Goal: Task Accomplishment & Management: Use online tool/utility

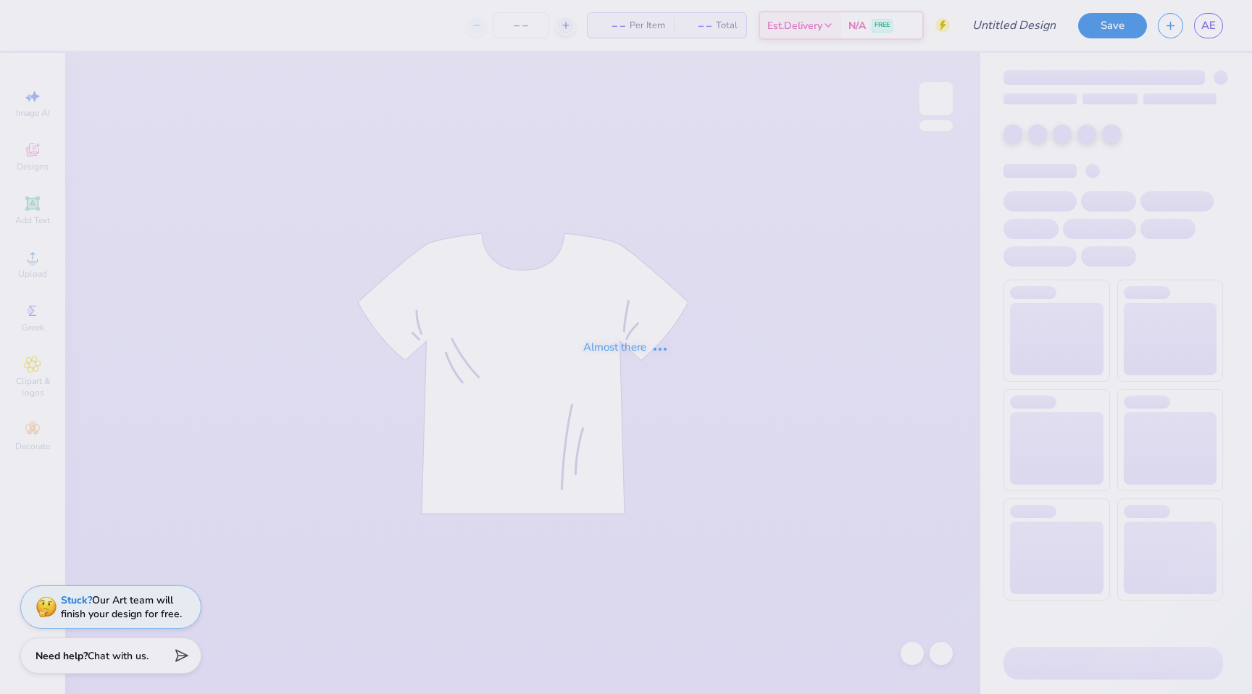
type input "[PERSON_NAME] ?"
type input "72"
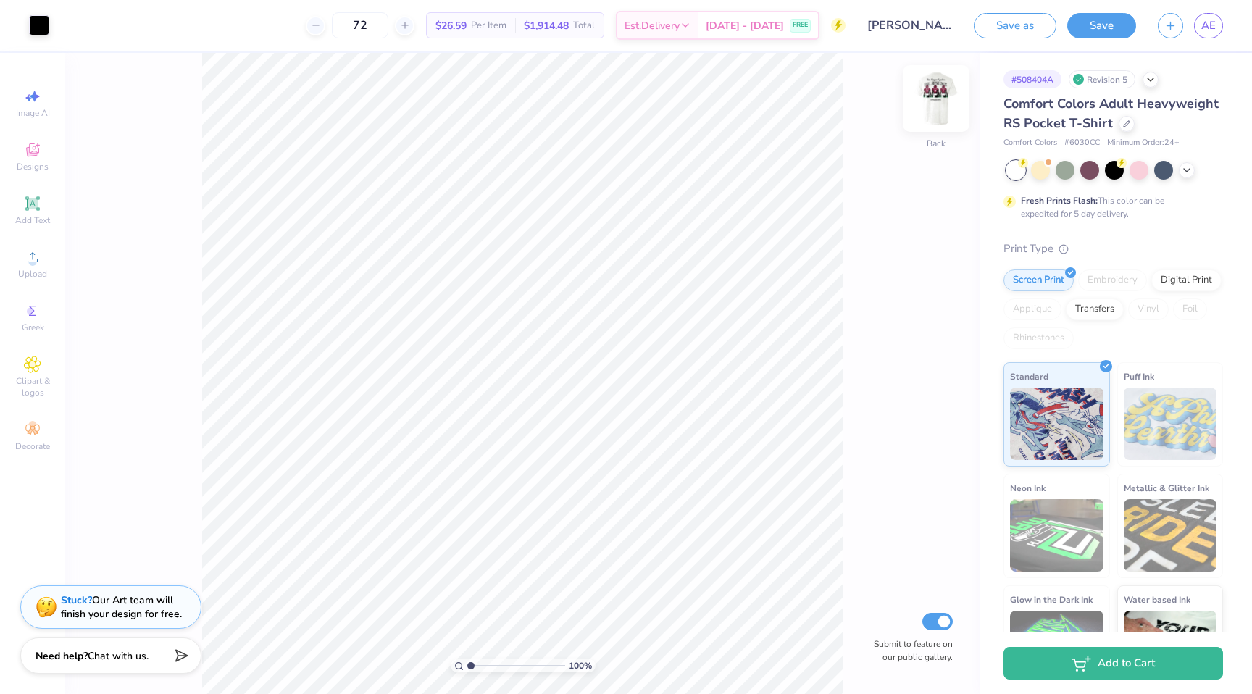
click at [937, 114] on img at bounding box center [936, 99] width 58 height 58
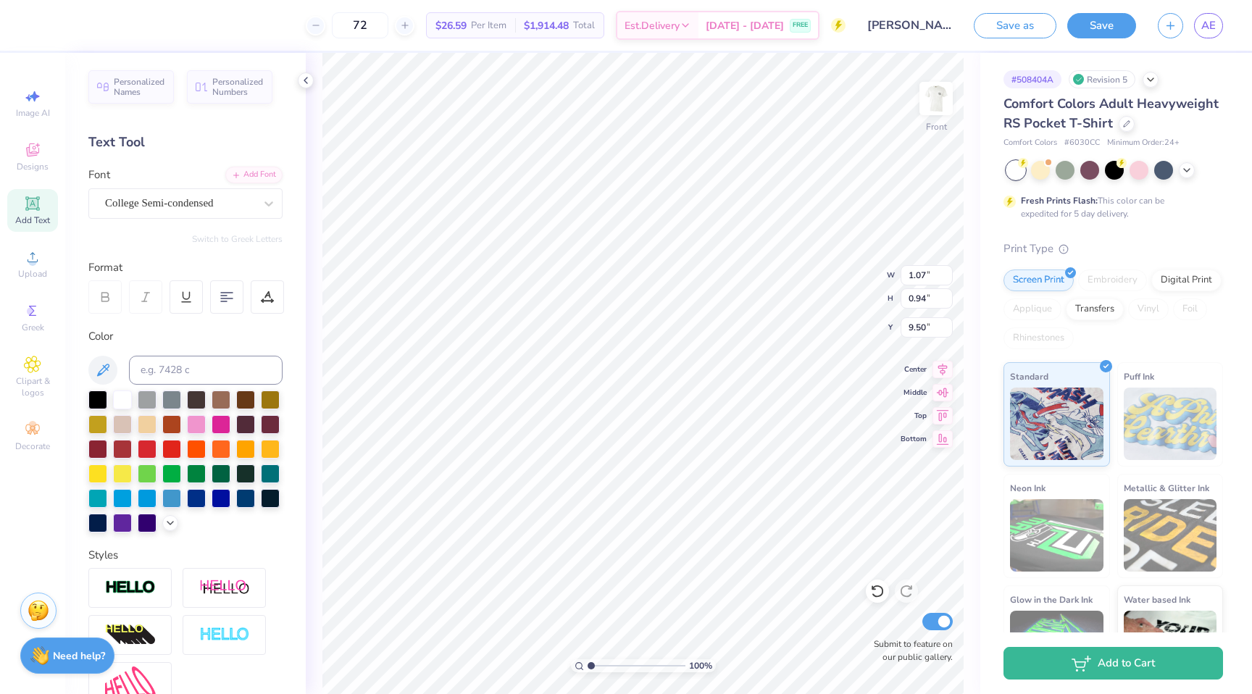
scroll to position [12, 1]
type textarea "2"
type input "1.04"
type input "9.40"
type textarea "0"
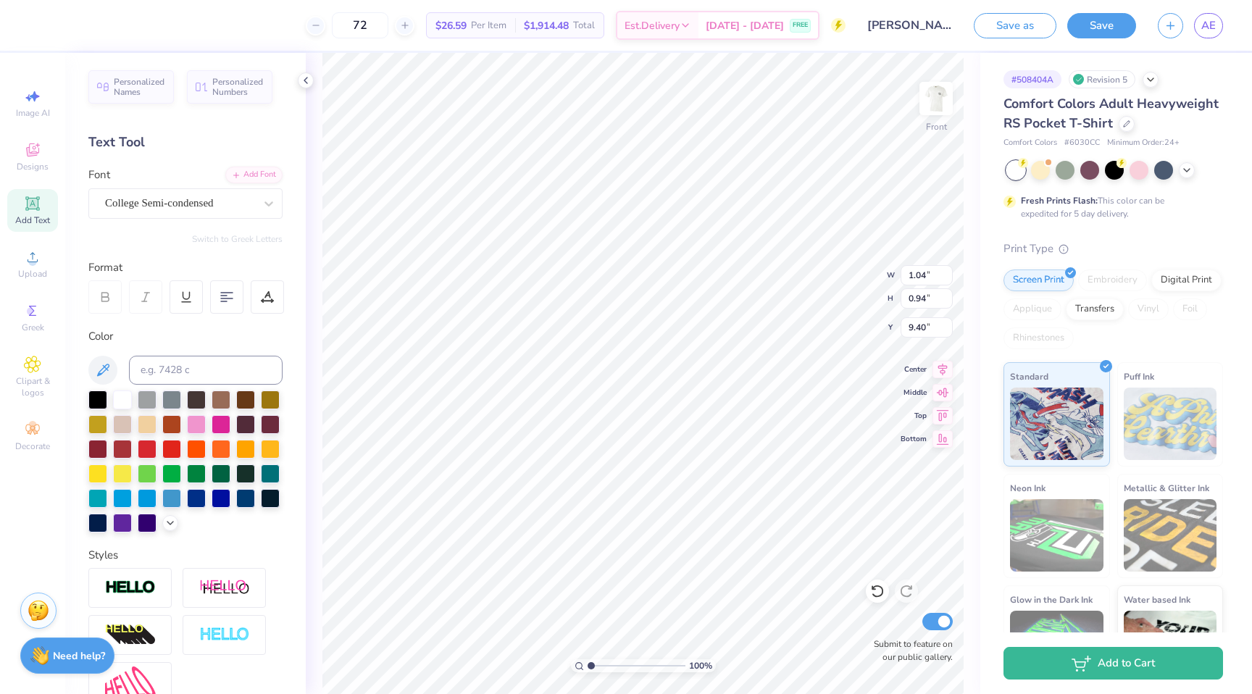
scroll to position [12, 2]
type input "9.42"
type input "9.31"
type textarea "25"
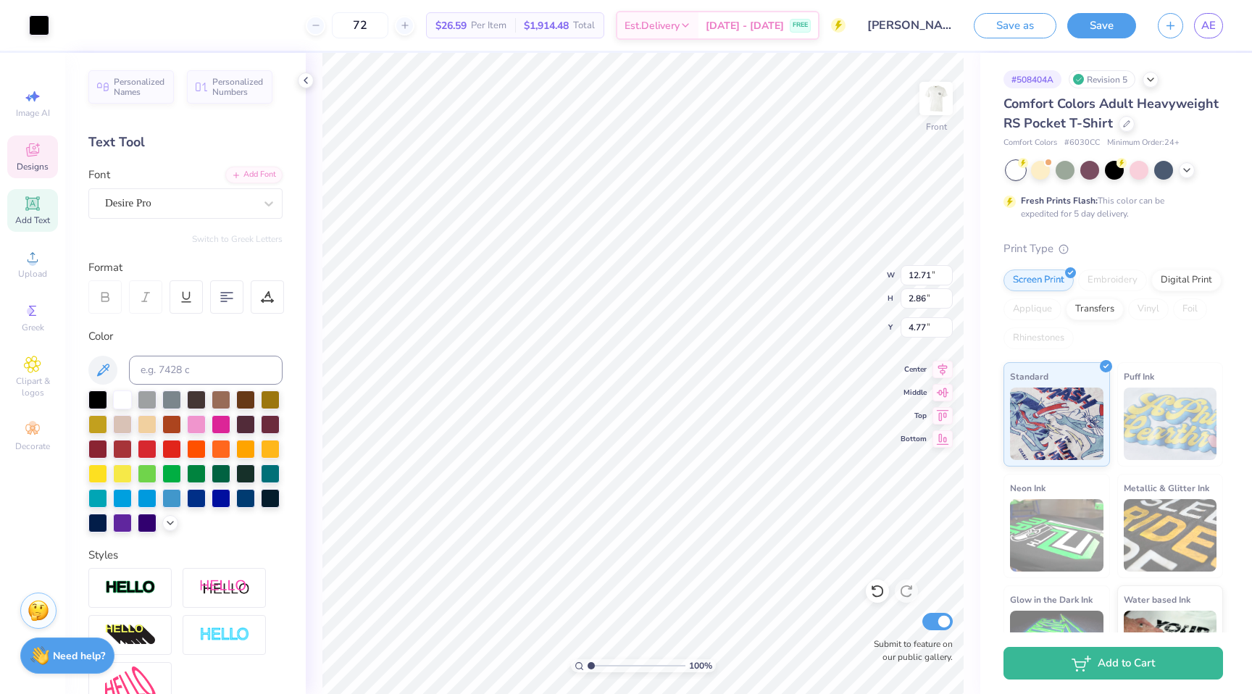
type input "4.77"
type textarea "FALL RUSH"
type input "8.36"
type input "2.50"
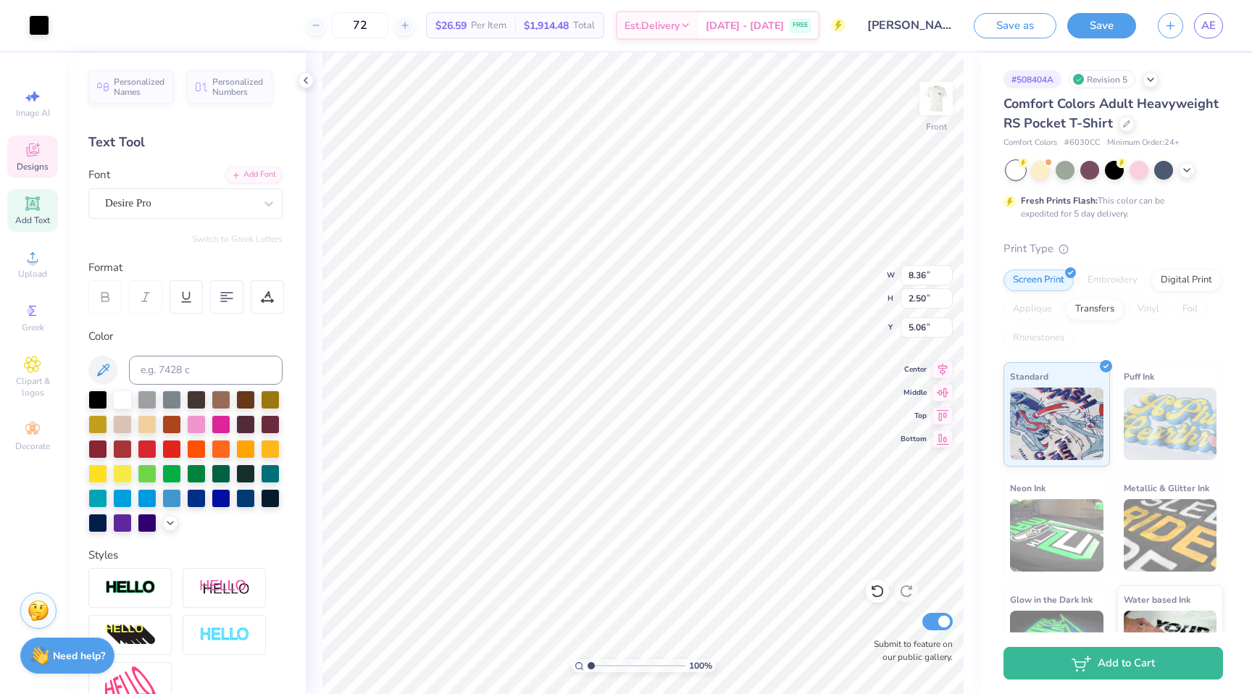
type input "5.13"
type input "10.32"
type input "3.08"
type input "4.55"
type input "12.14"
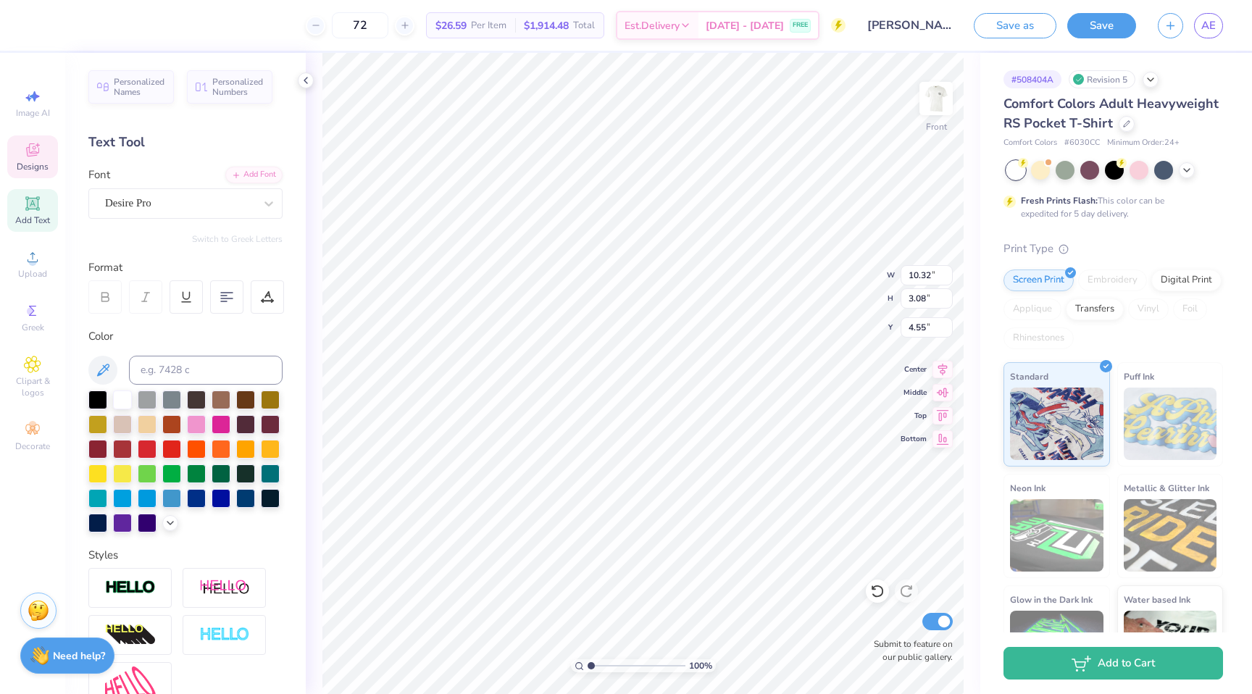
type input "3.63"
type input "4.00"
click at [1008, 27] on button "Save as" at bounding box center [1015, 25] width 83 height 25
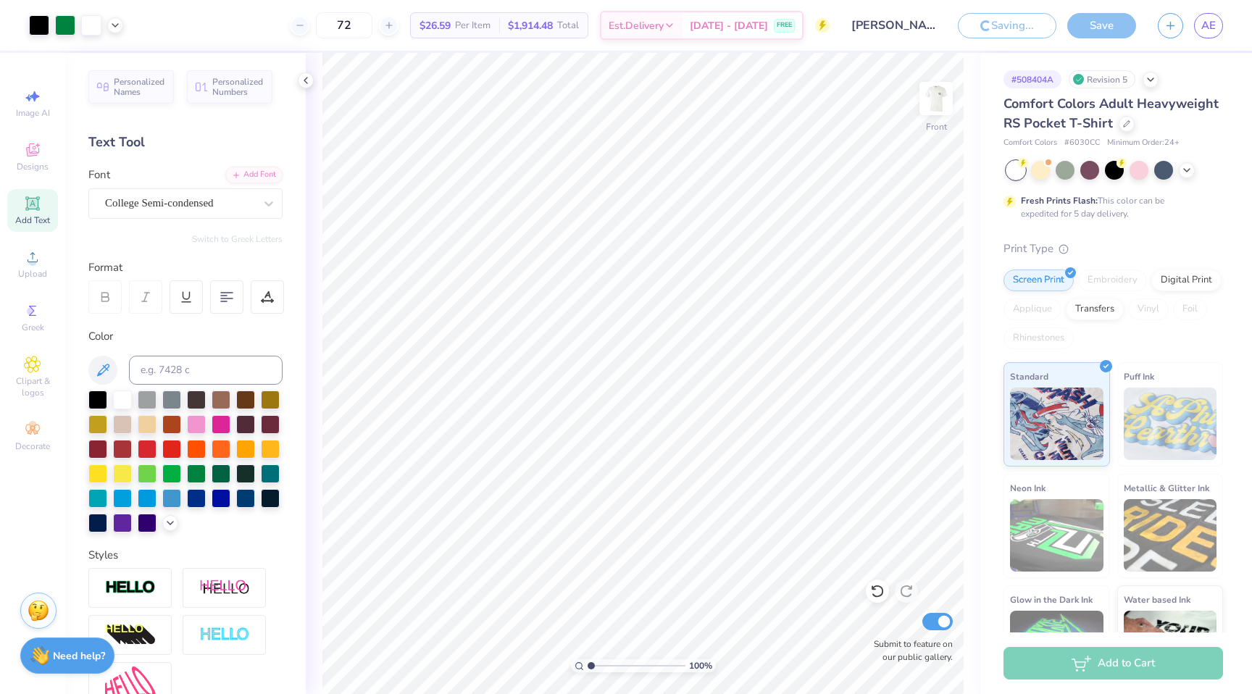
click at [38, 204] on icon at bounding box center [32, 203] width 14 height 14
type input "17.05"
type textarea "Tau"
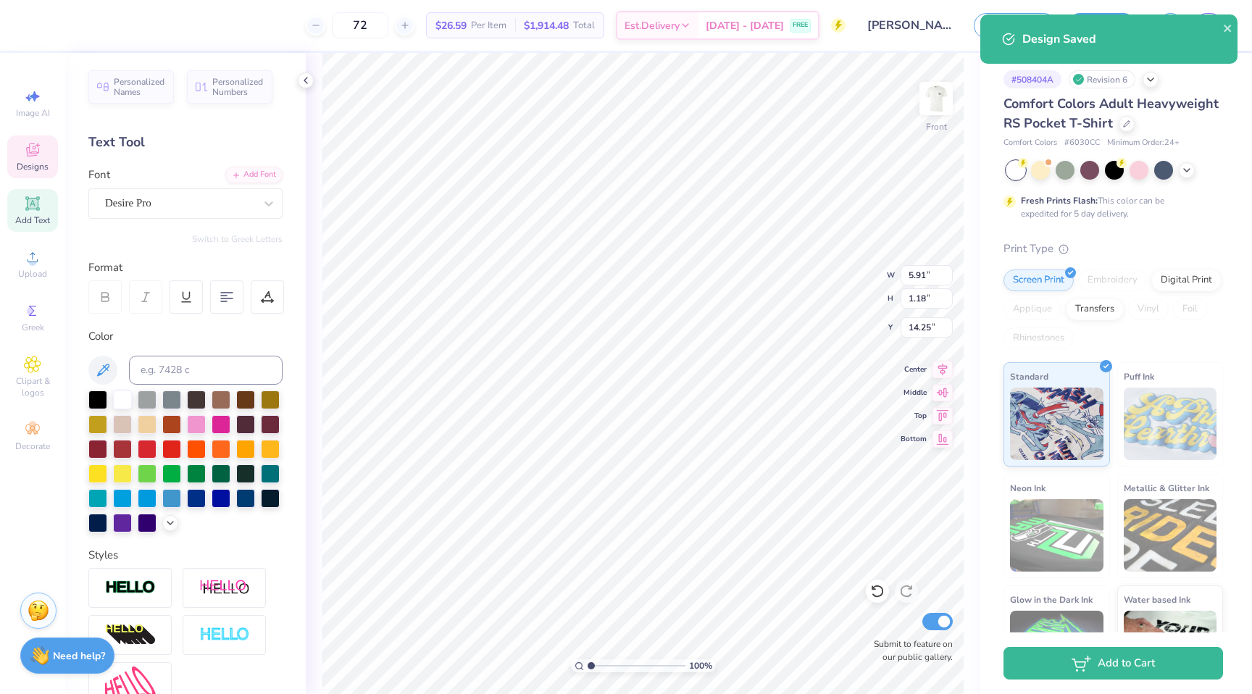
type textarea "Blacks"
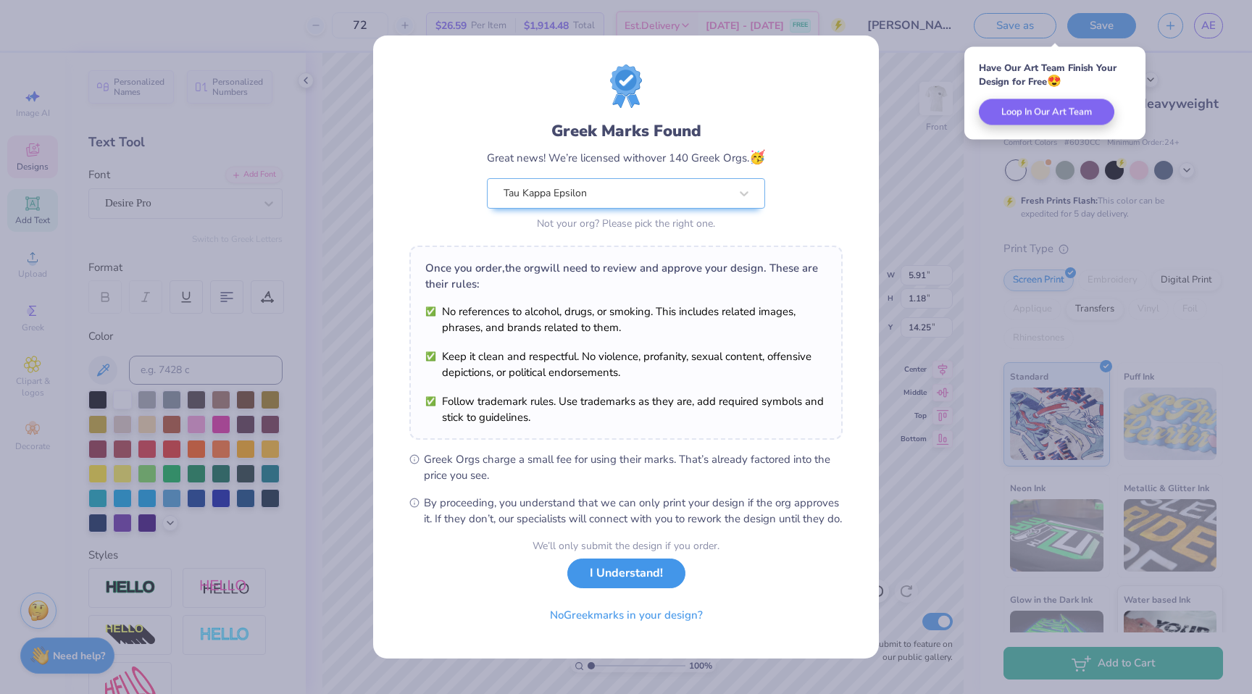
click at [608, 582] on button "I Understand!" at bounding box center [626, 574] width 118 height 30
type input "2.33"
type input "0.94"
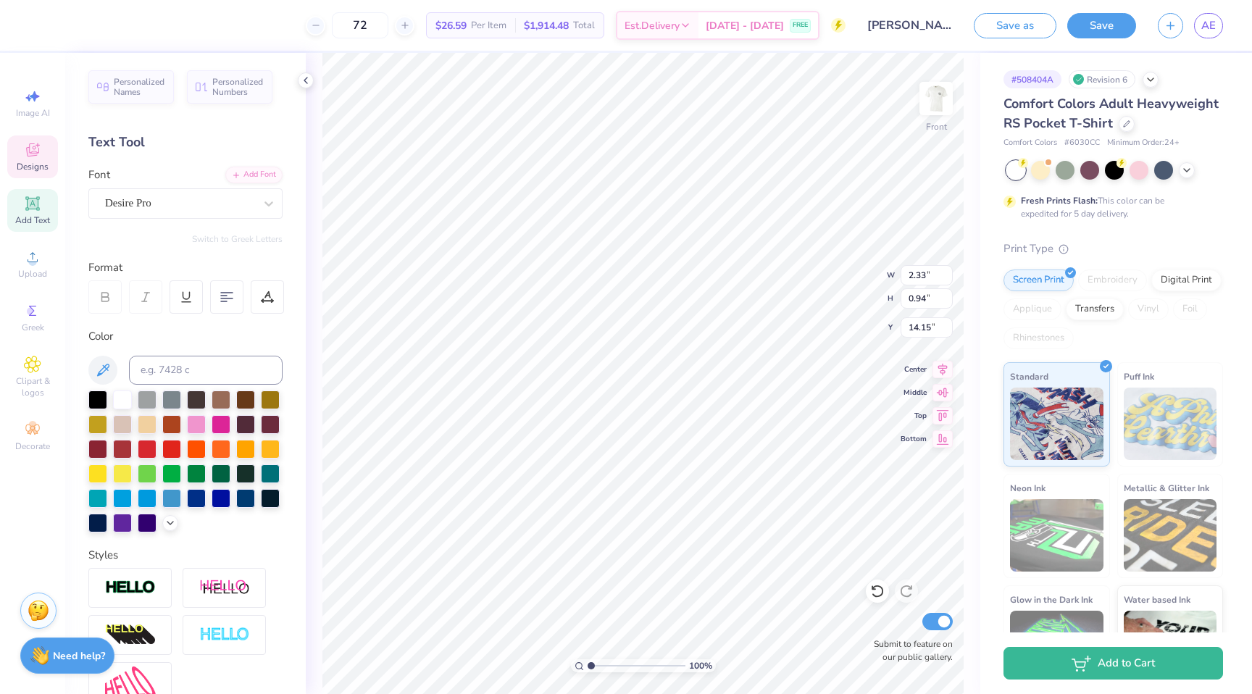
type input "14.25"
type input "0.37"
type input "0.33"
type input "14.25"
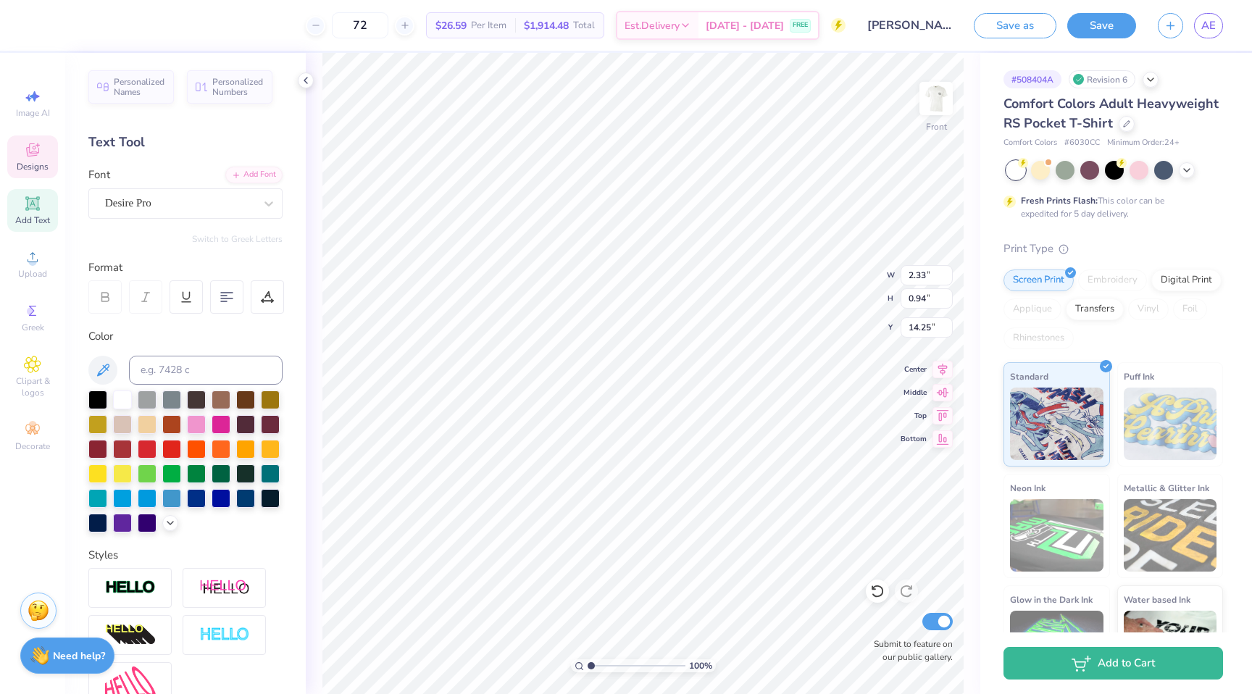
type textarea "[GEOGRAPHIC_DATA], [GEOGRAPHIC_DATA]"
type input "17.33"
type textarea "[PERSON_NAME]"
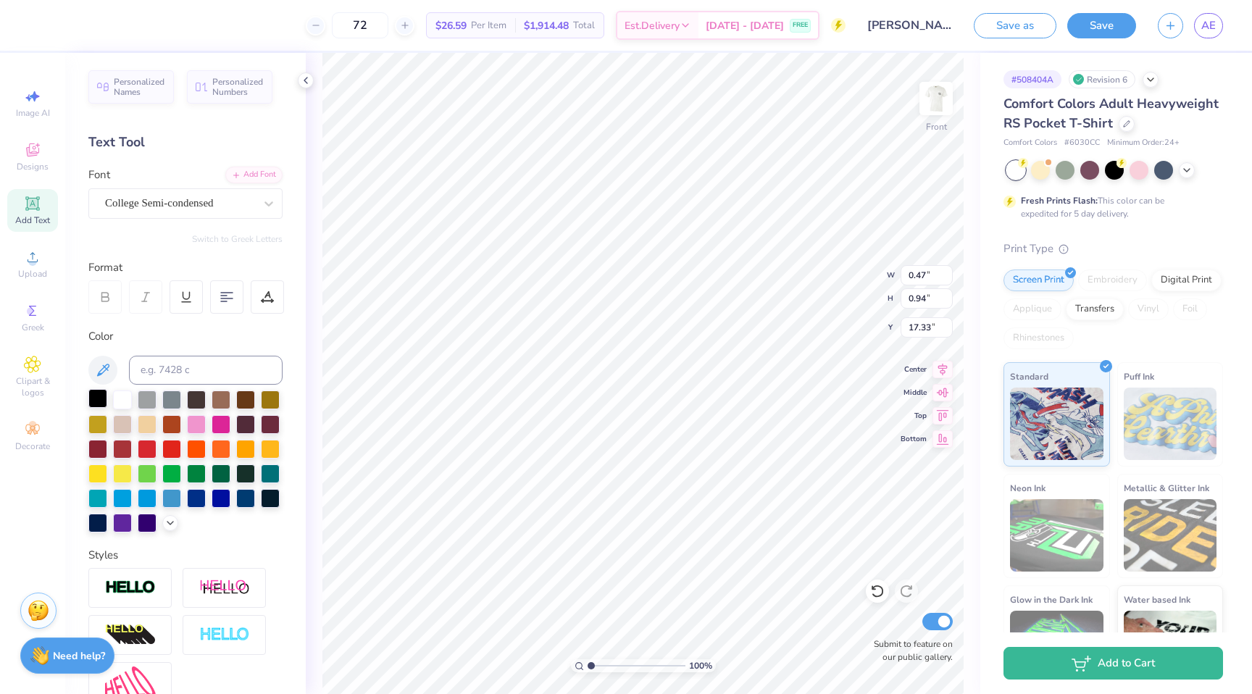
click at [96, 391] on div at bounding box center [97, 398] width 19 height 19
click at [128, 193] on div at bounding box center [179, 203] width 149 height 20
click at [175, 314] on div at bounding box center [185, 317] width 157 height 15
type input "jer"
type input "2.73"
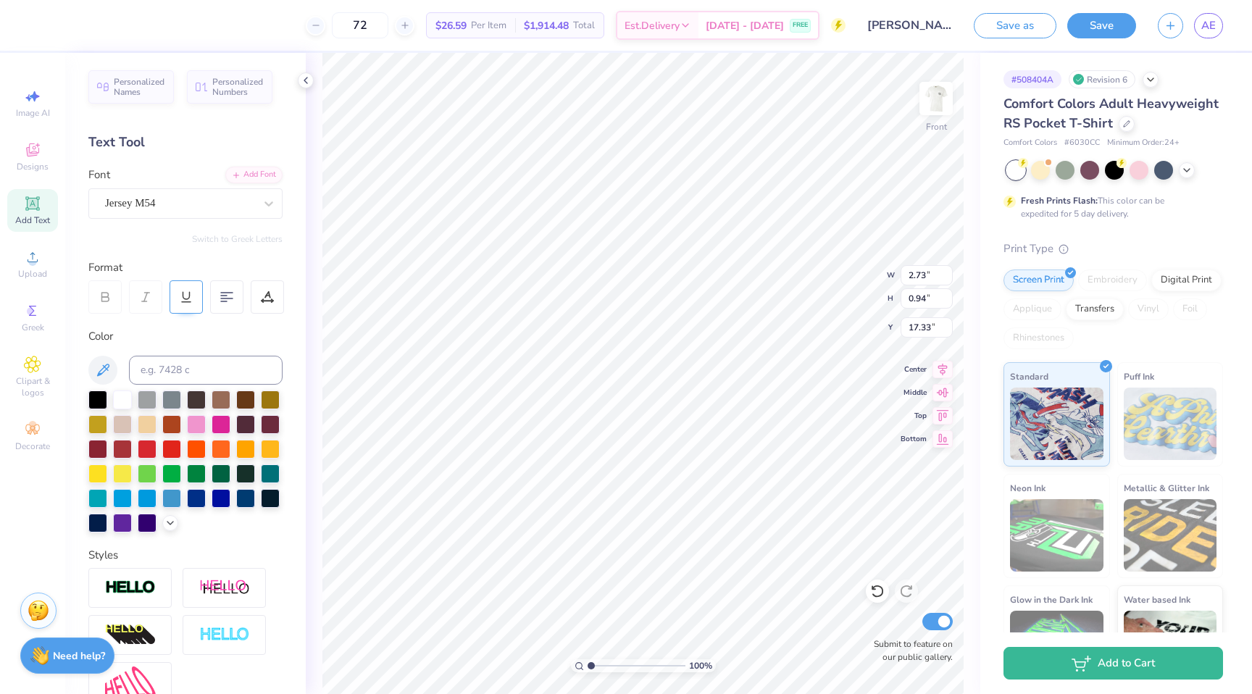
type input "1.05"
type input "17.27"
type input "2.07"
type input "0.80"
click at [127, 401] on div at bounding box center [122, 398] width 19 height 19
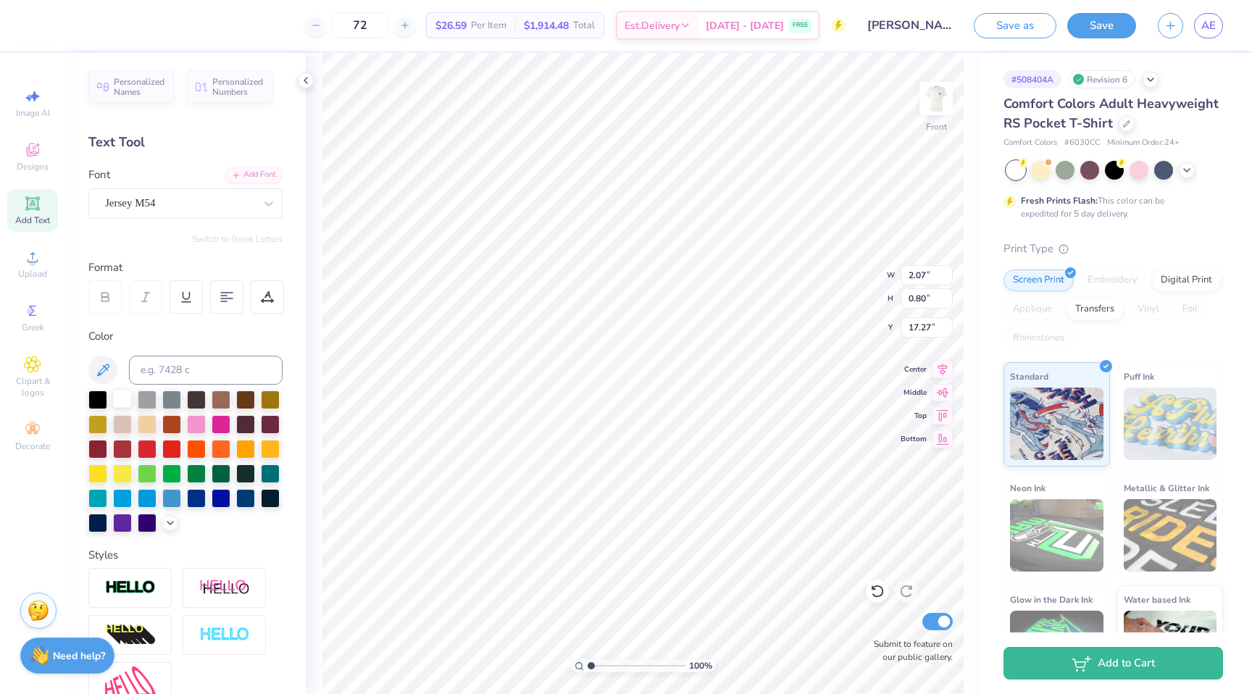
type input "8.71"
type input "1.29"
type input "0.50"
type input "8.86"
type input "9.57"
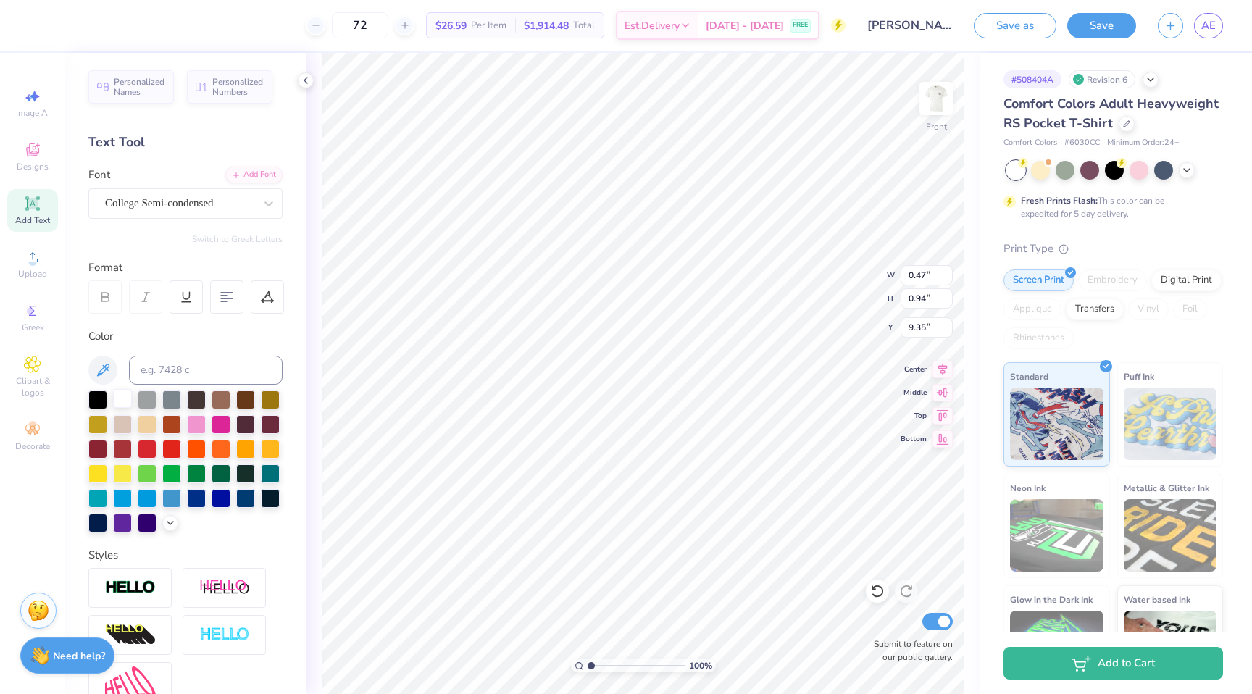
type input "9.57"
type input "4.43"
type input "6.89"
type input "6.81"
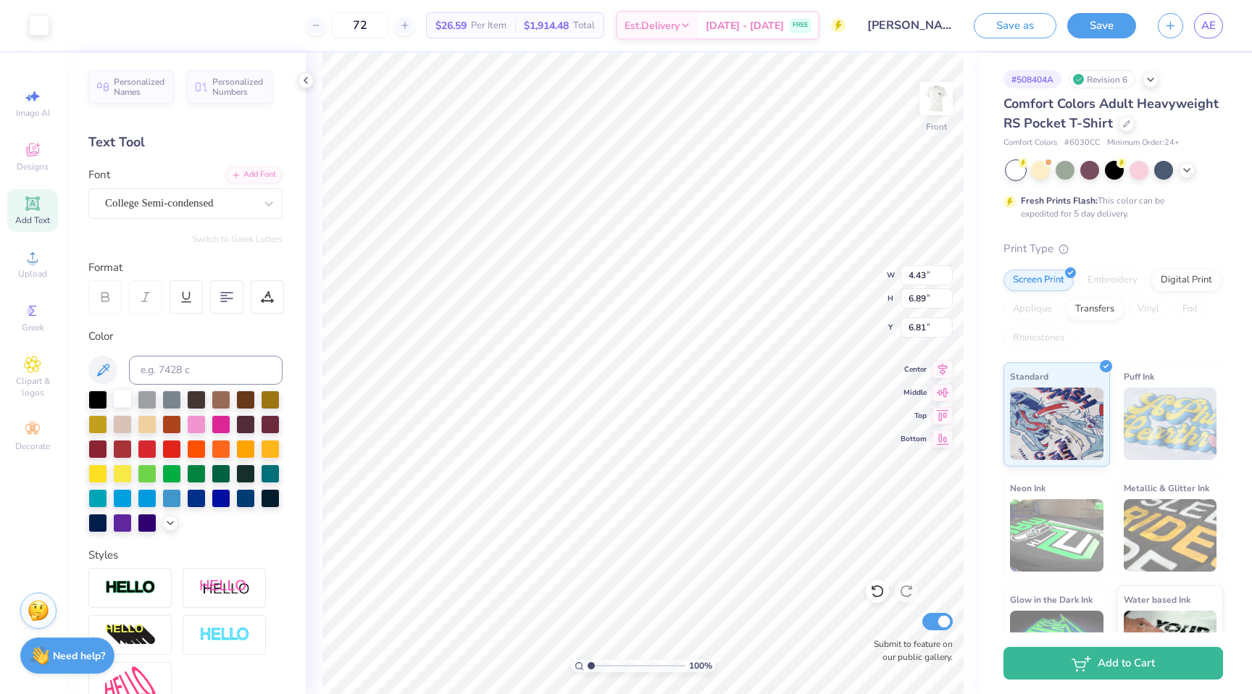
type input "0.47"
type input "0.94"
type input "9.57"
type textarea "67"
type textarea "69"
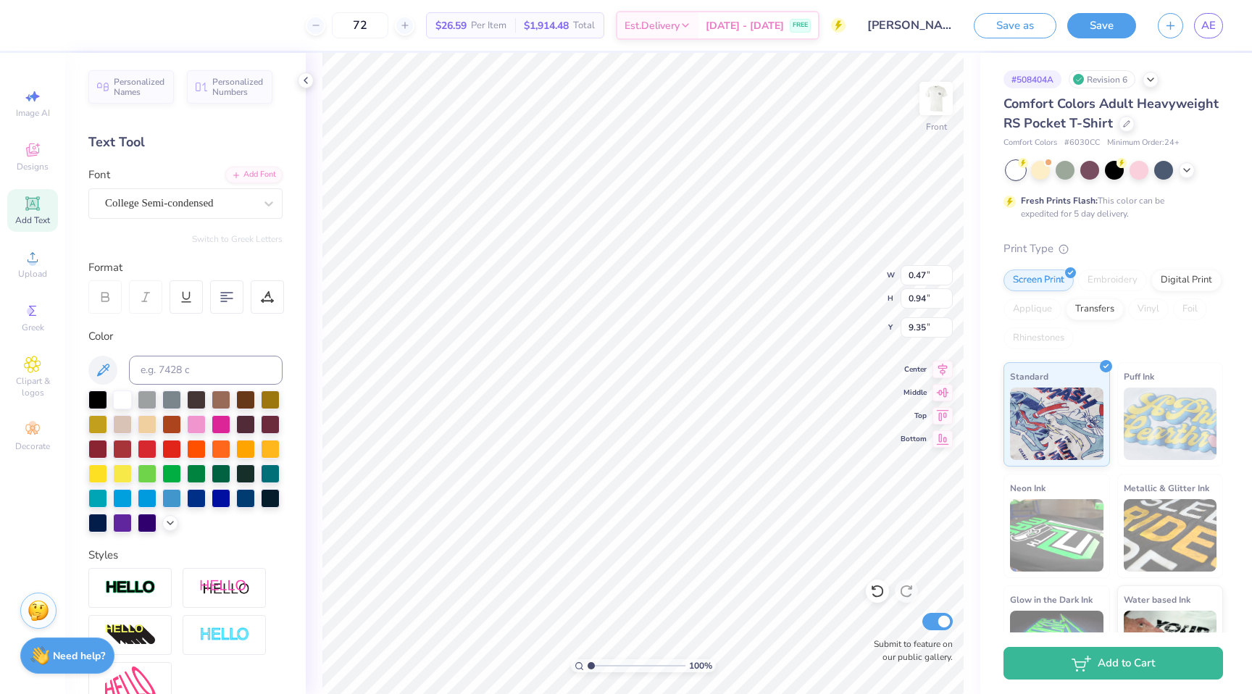
click at [312, 220] on div "100 % Front W 0.47 0.47 " H 0.94 0.94 " Y 9.35 9.35 " Center Middle Top Bottom …" at bounding box center [643, 373] width 675 height 641
type input "1.08"
type input "0.94"
type input "9.35"
type textarea "JTF"
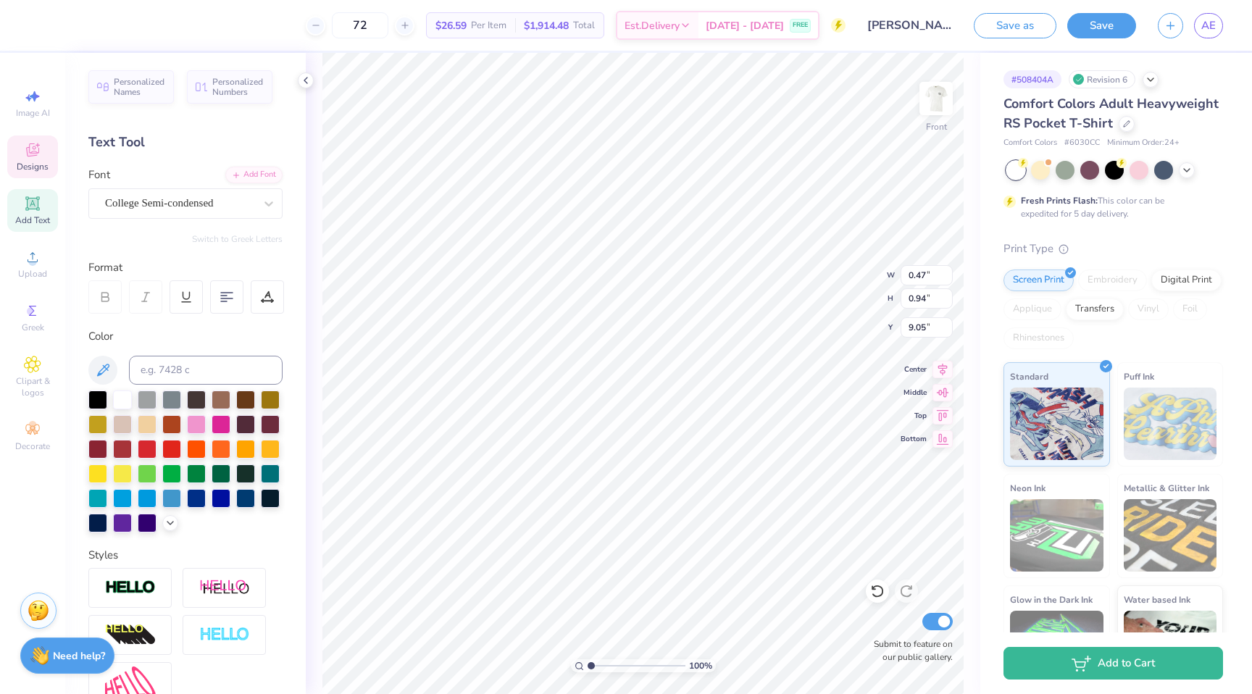
type input "4.43"
type input "6.89"
type input "6.80"
click at [33, 206] on icon at bounding box center [32, 203] width 11 height 11
type textarea "Tau"
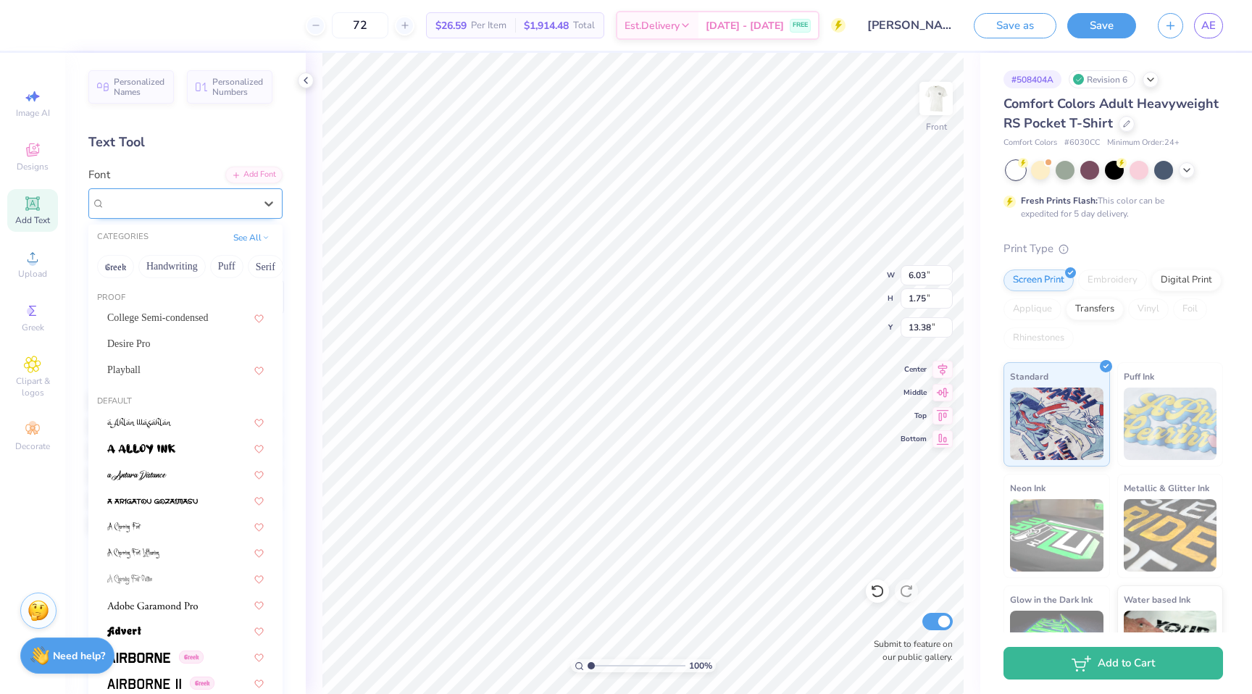
click at [196, 212] on div at bounding box center [179, 203] width 149 height 20
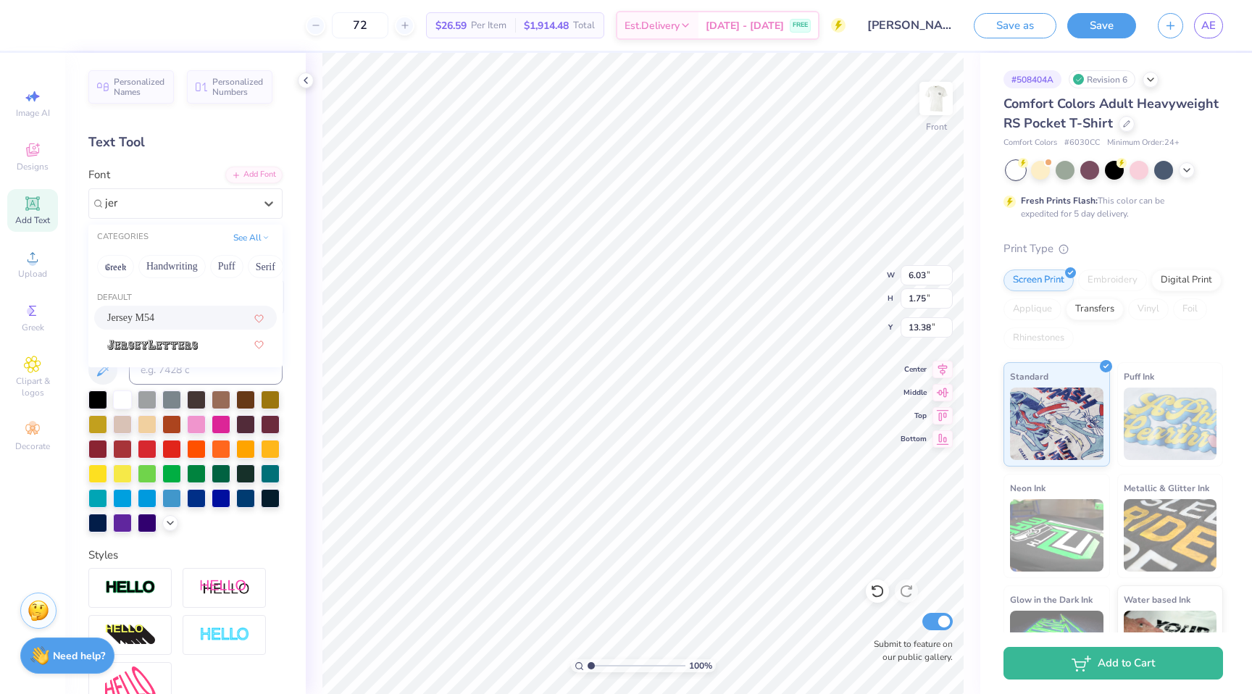
click at [154, 317] on span "Jersey M54" at bounding box center [130, 317] width 47 height 15
type input "jer"
type input "16.14"
type input "2.05"
type input "1.14"
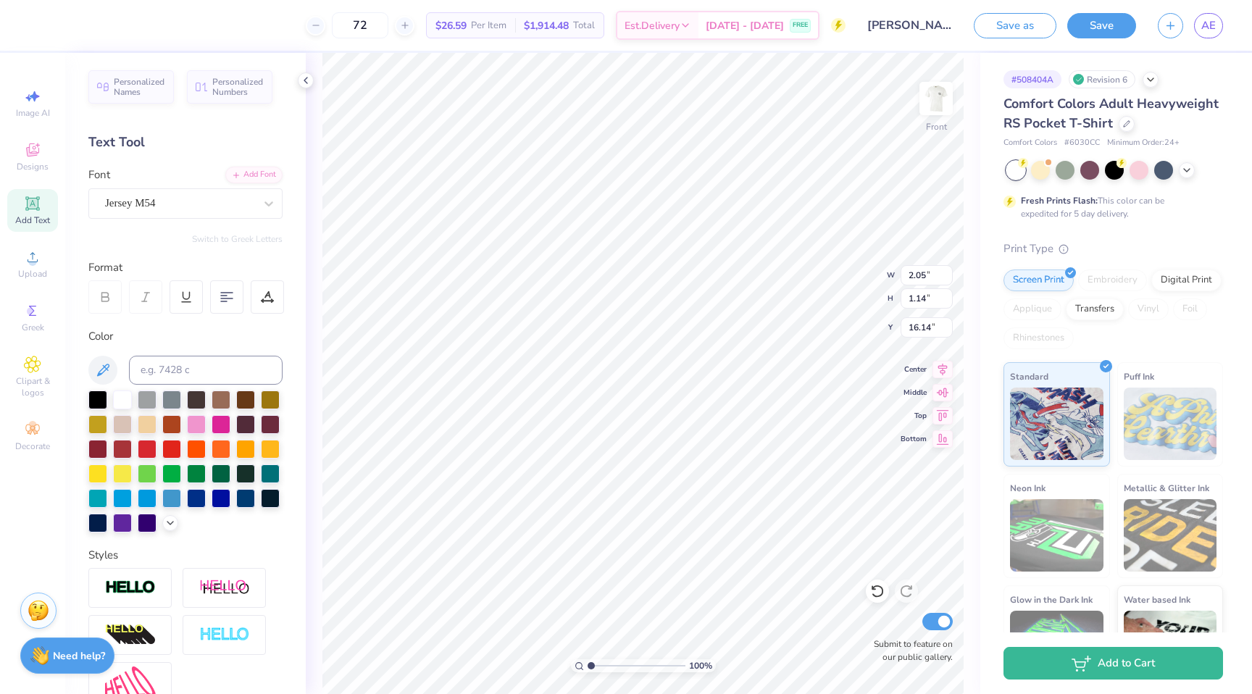
type input "1.33"
type input "0.74"
type input "8.57"
type input "0.95"
type input "0.53"
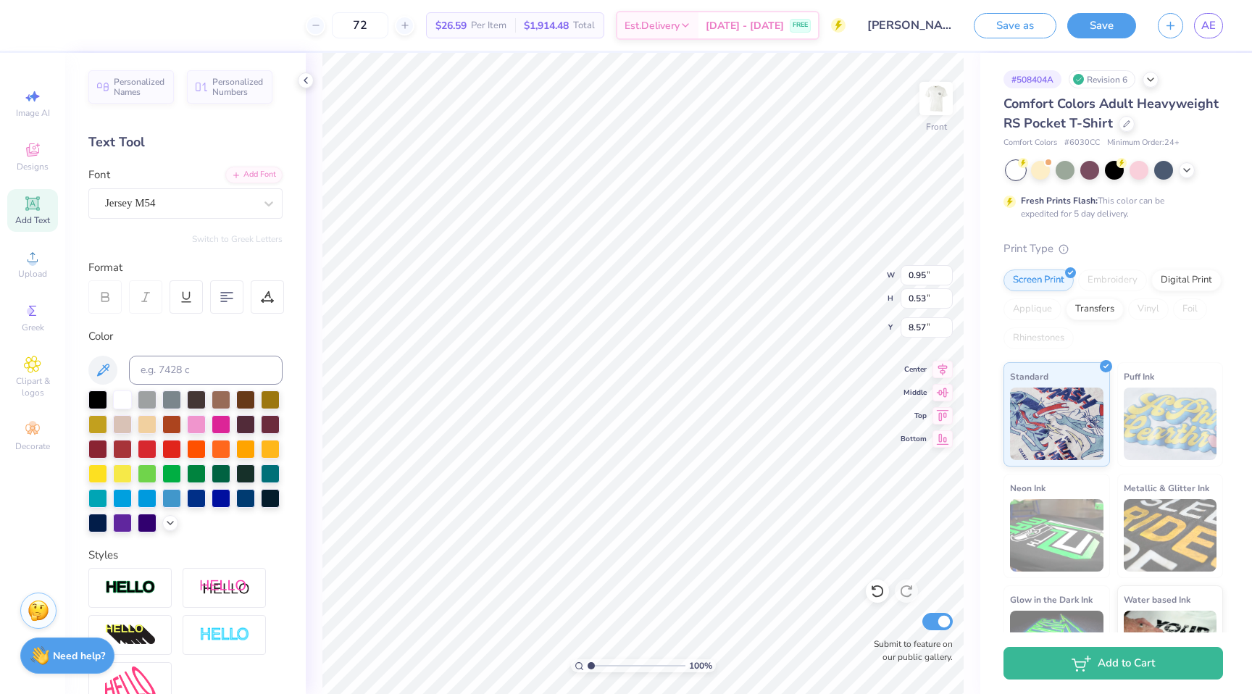
type input "8.77"
type textarea "Kappa"
type input "8.51"
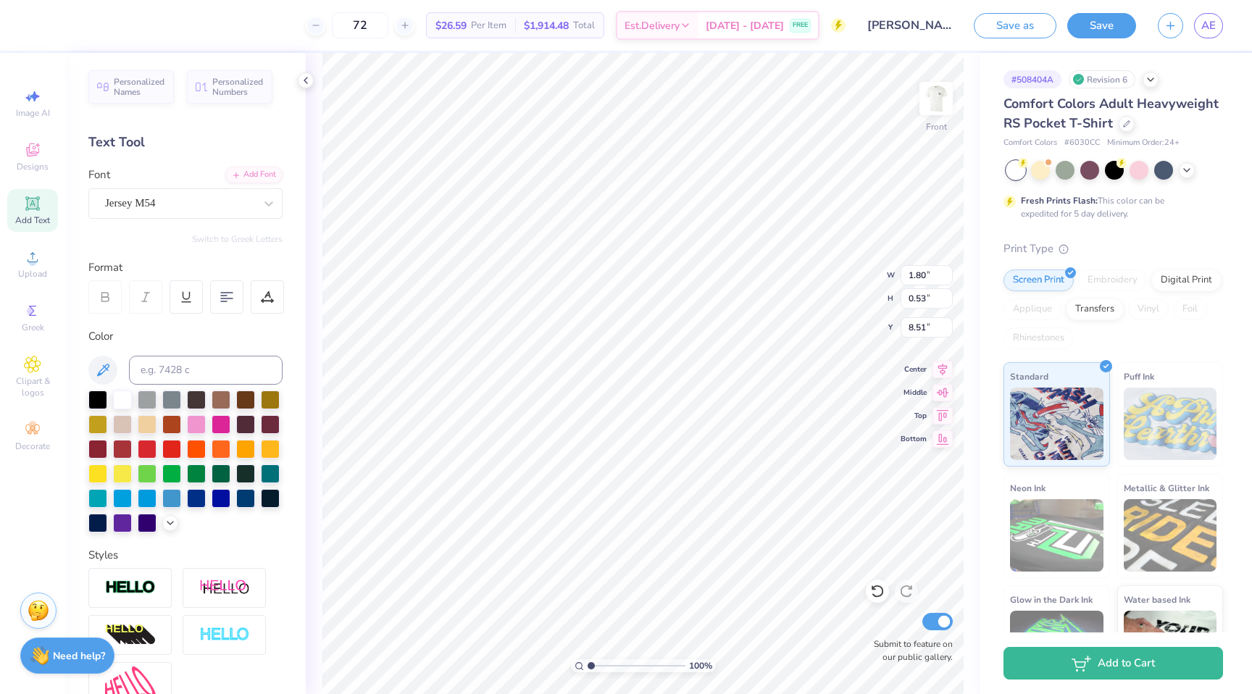
type textarea "Epsilon"
type input "1.75"
type input "0.45"
type input "8.59"
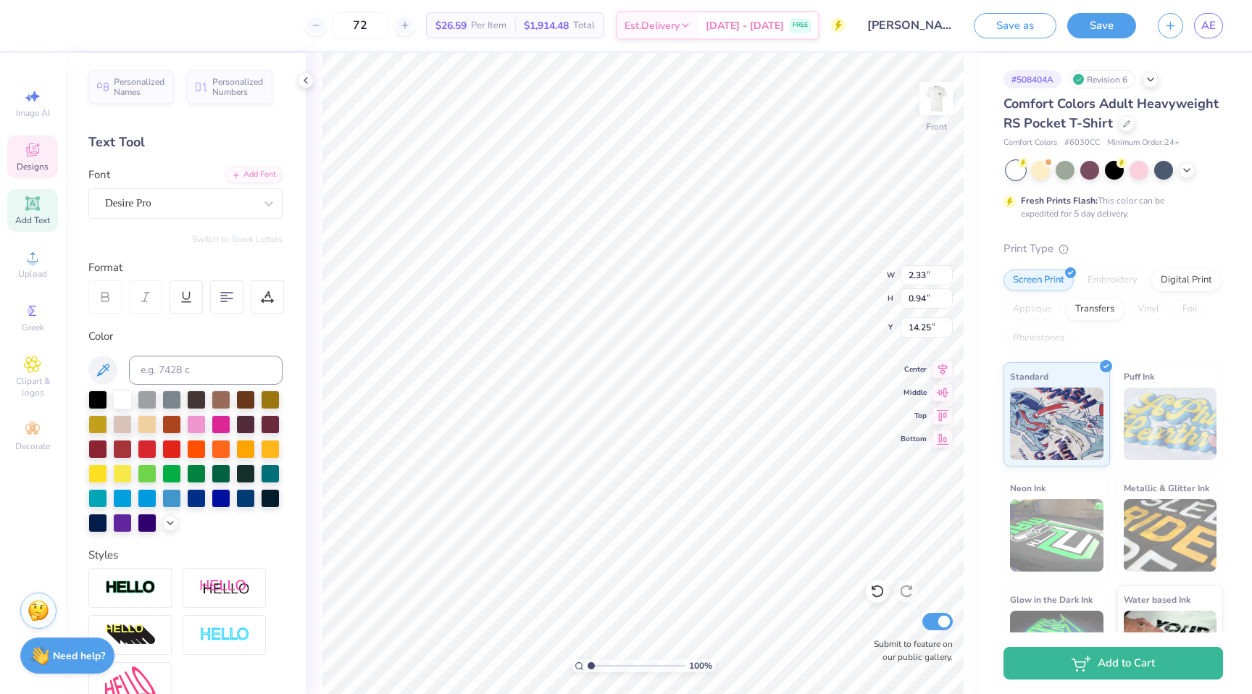
type textarea "[GEOGRAPHIC_DATA], [GEOGRAPHIC_DATA]"
type textarea "Xi-Omega"
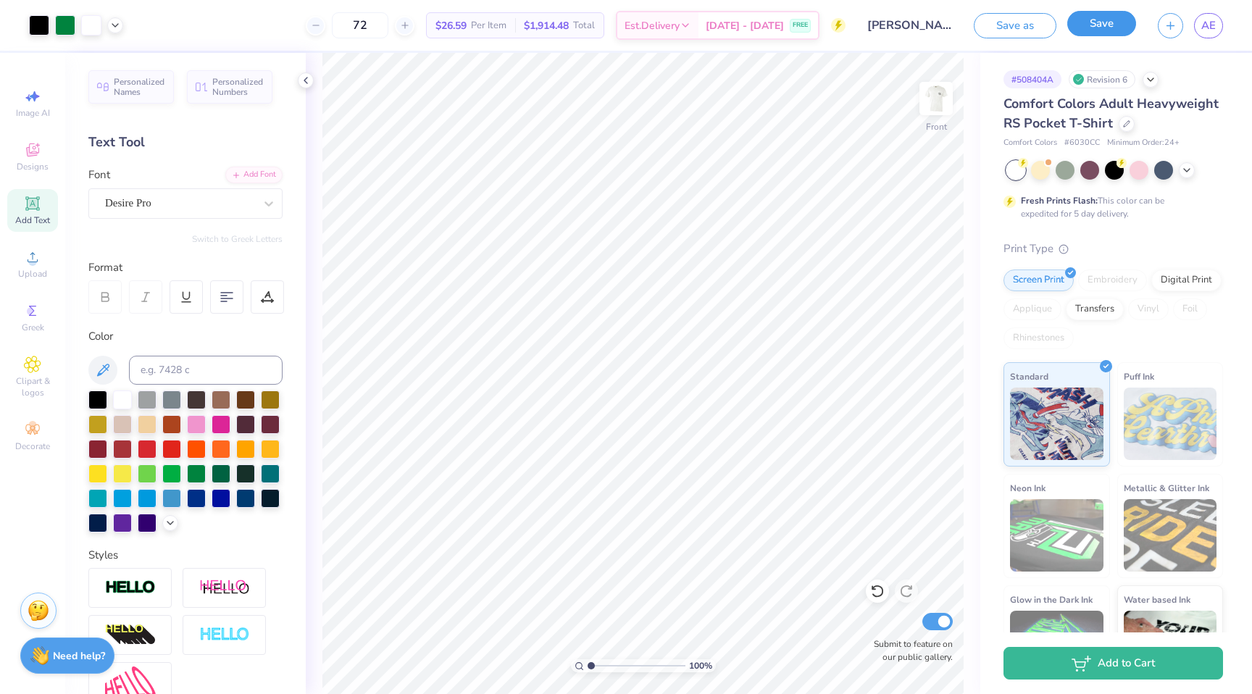
click at [1114, 22] on button "Save" at bounding box center [1101, 23] width 69 height 25
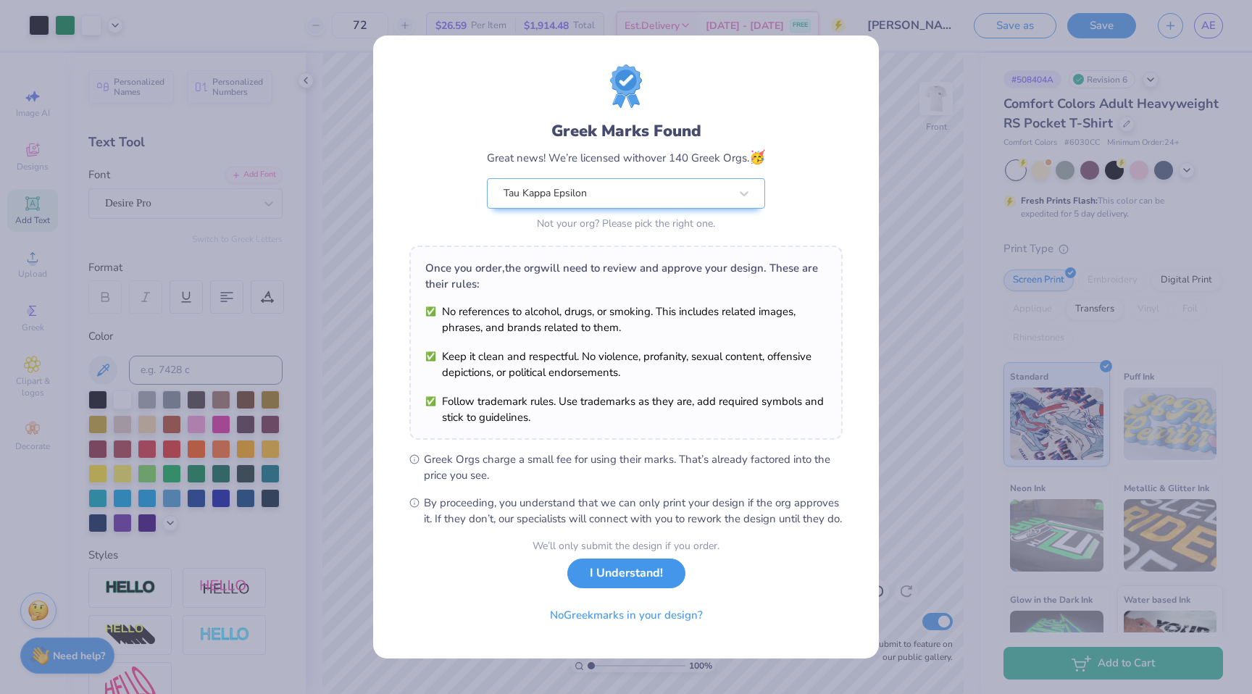
click at [632, 580] on button "I Understand!" at bounding box center [626, 574] width 118 height 30
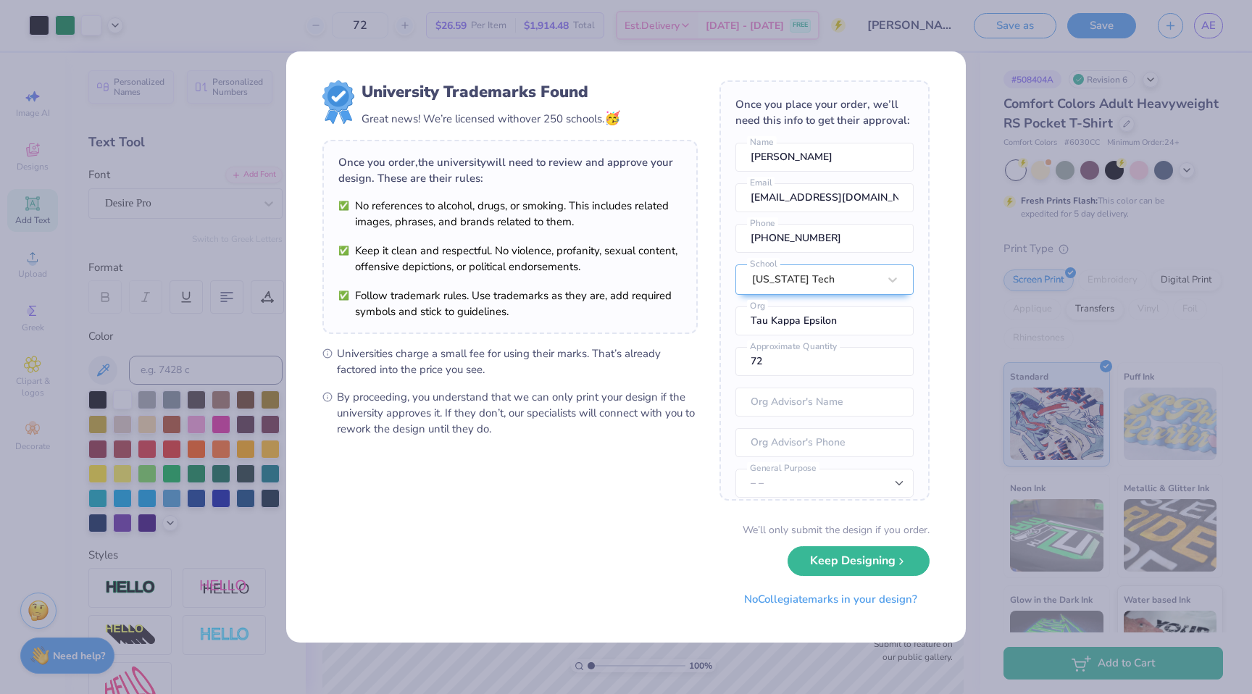
click at [857, 642] on div "University Trademarks Found Great news! We’re licensed with over 250 schools. 🥳…" at bounding box center [625, 347] width 681 height 593
click at [883, 374] on input "86" at bounding box center [824, 361] width 178 height 29
click at [882, 375] on input "87" at bounding box center [824, 361] width 178 height 29
click at [882, 375] on input "88" at bounding box center [824, 361] width 178 height 29
click at [882, 375] on input "89" at bounding box center [824, 361] width 178 height 29
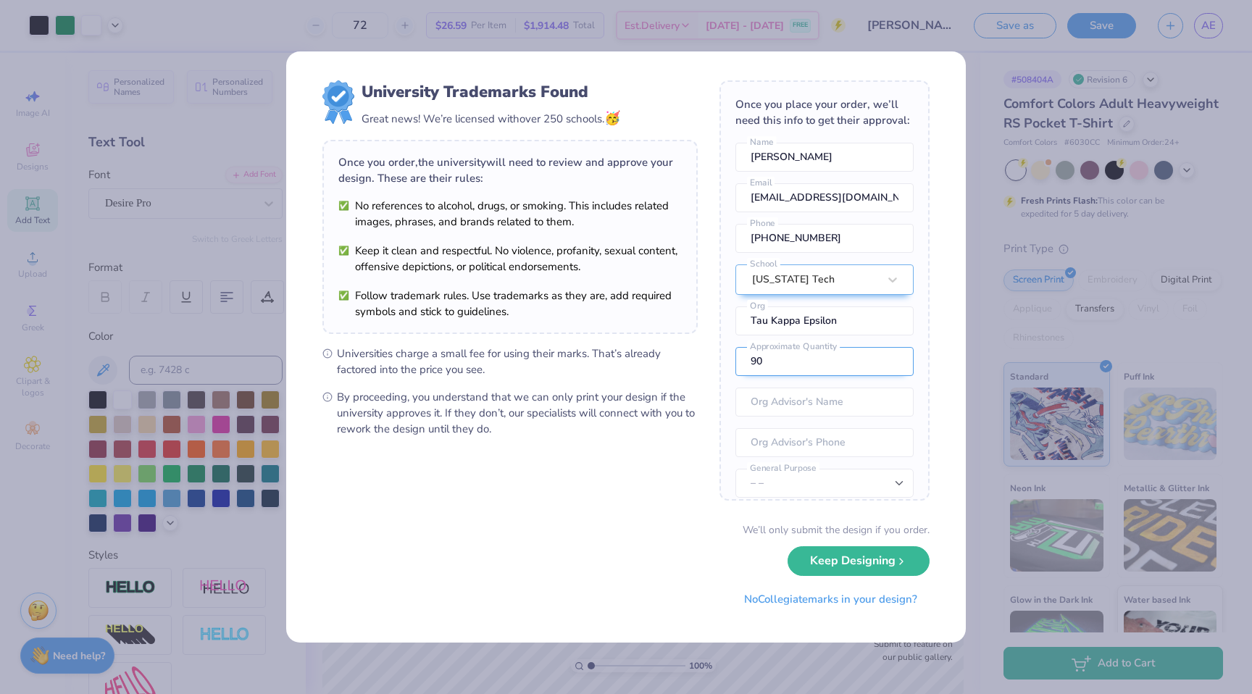
click at [882, 375] on input "90" at bounding box center [824, 361] width 178 height 29
click at [882, 375] on input "91" at bounding box center [824, 361] width 178 height 29
click at [882, 375] on input "92" at bounding box center [824, 361] width 178 height 29
click at [882, 375] on input "93" at bounding box center [824, 361] width 178 height 29
click at [882, 375] on input "94" at bounding box center [824, 361] width 178 height 29
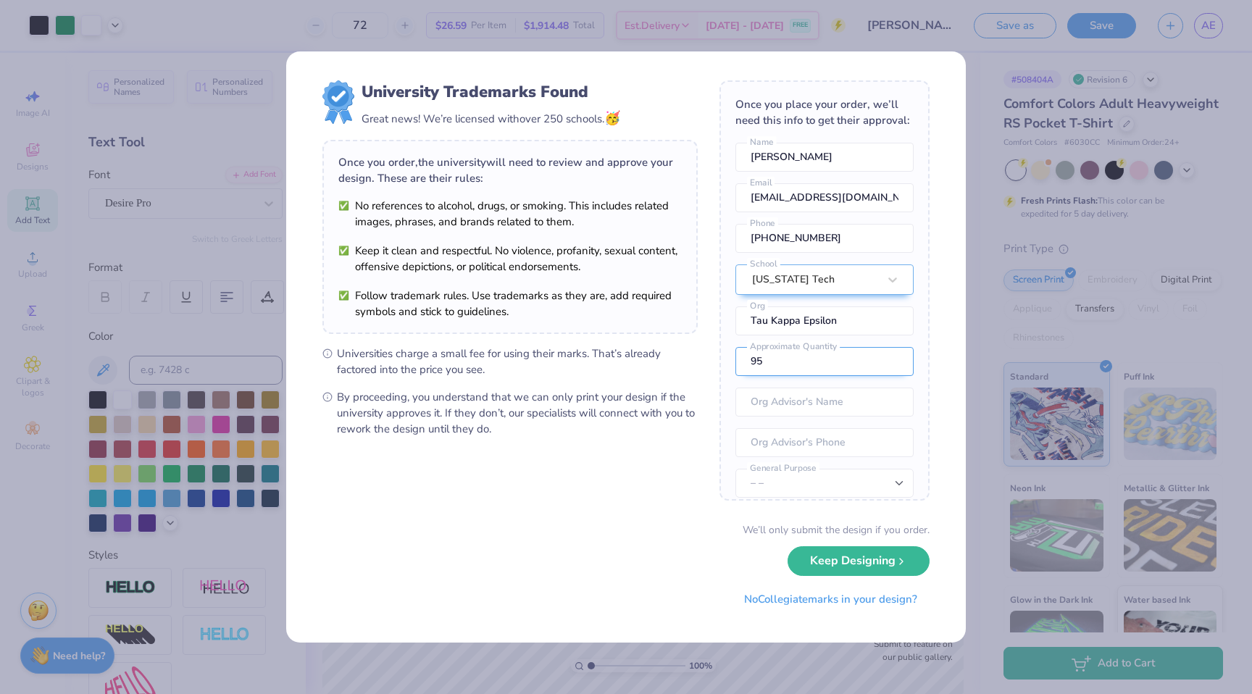
click at [882, 375] on input "95" at bounding box center [824, 361] width 178 height 29
click at [882, 375] on input "96" at bounding box center [824, 361] width 178 height 29
click at [882, 375] on input "97" at bounding box center [824, 361] width 178 height 29
click at [882, 375] on input "98" at bounding box center [824, 361] width 178 height 29
click at [882, 375] on input "99" at bounding box center [824, 361] width 178 height 29
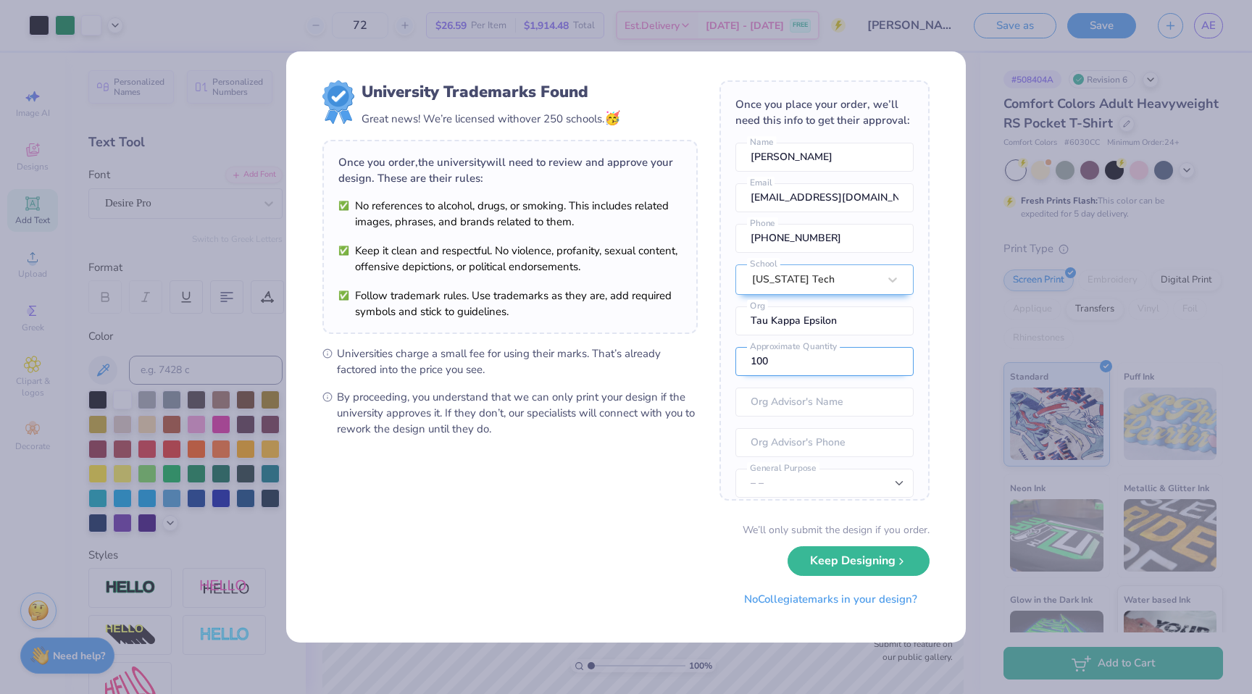
type input "100"
click at [882, 375] on input "100" at bounding box center [824, 361] width 178 height 29
click at [878, 561] on button "Keep Designing" at bounding box center [859, 558] width 142 height 30
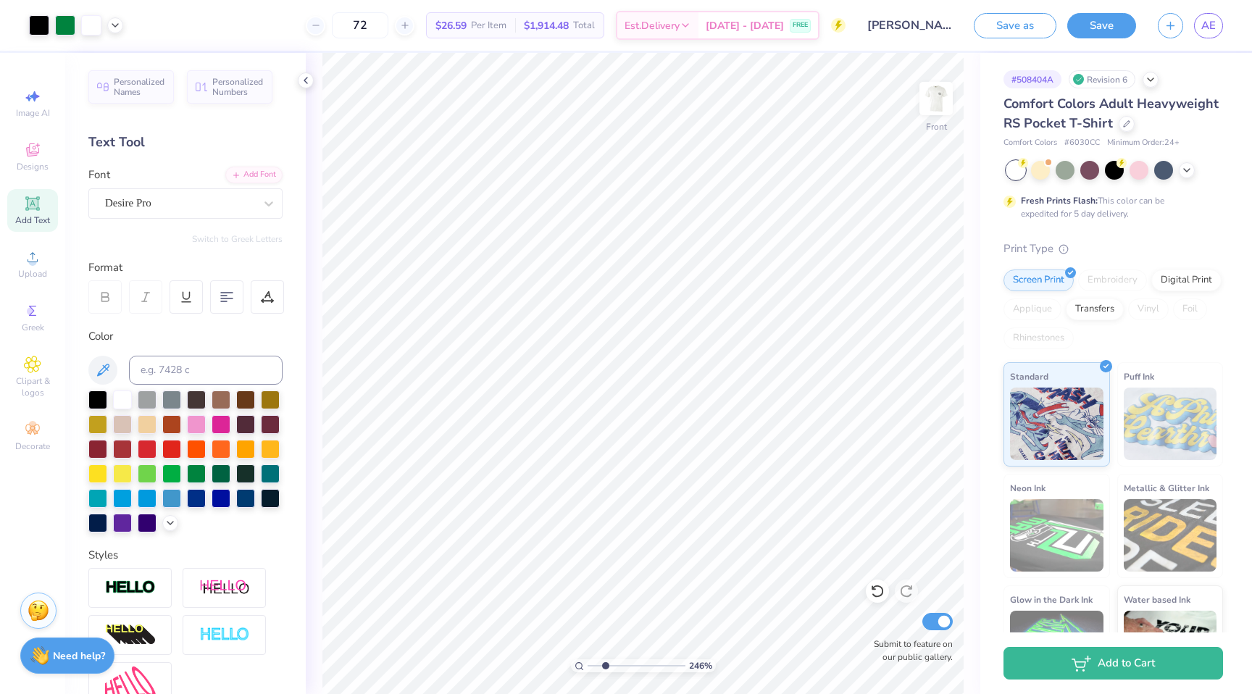
drag, startPoint x: 591, startPoint y: 664, endPoint x: 605, endPoint y: 667, distance: 13.9
click at [605, 667] on input "range" at bounding box center [637, 665] width 98 height 13
drag, startPoint x: 602, startPoint y: 664, endPoint x: 596, endPoint y: 661, distance: 7.5
click at [596, 661] on input "range" at bounding box center [637, 665] width 98 height 13
type input "1"
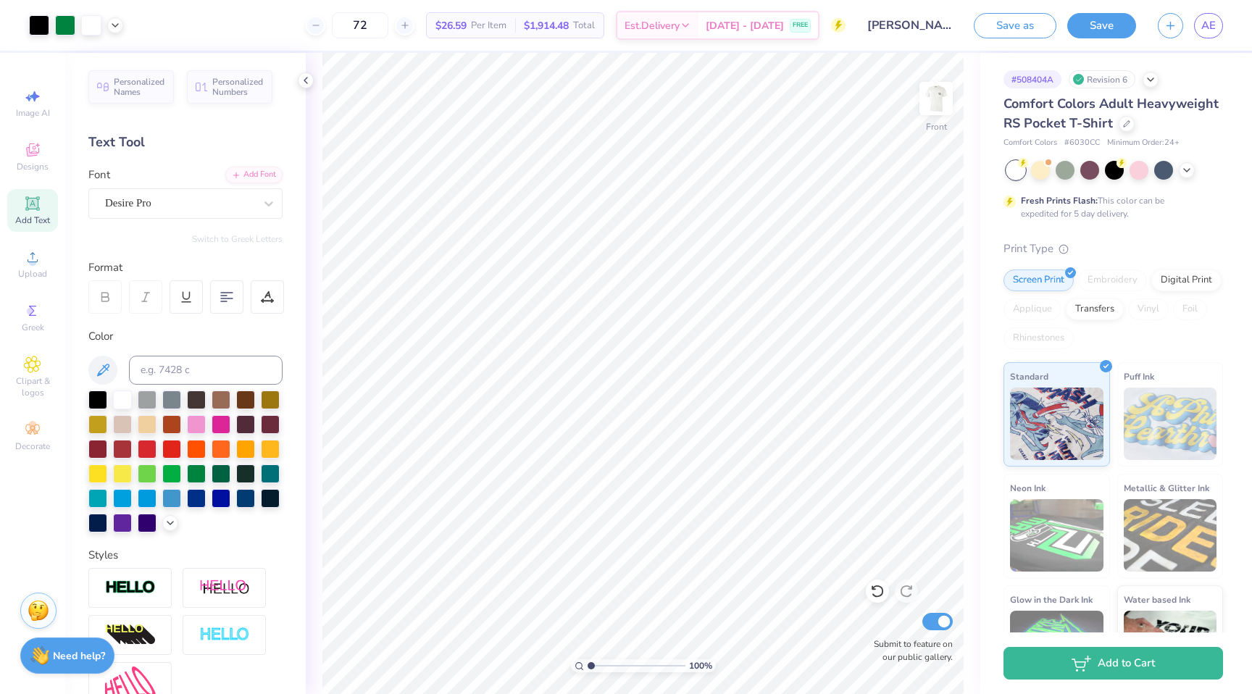
click at [588, 662] on input "range" at bounding box center [637, 665] width 98 height 13
click at [33, 275] on span "Upload" at bounding box center [32, 274] width 29 height 12
click at [278, 297] on div at bounding box center [267, 296] width 33 height 33
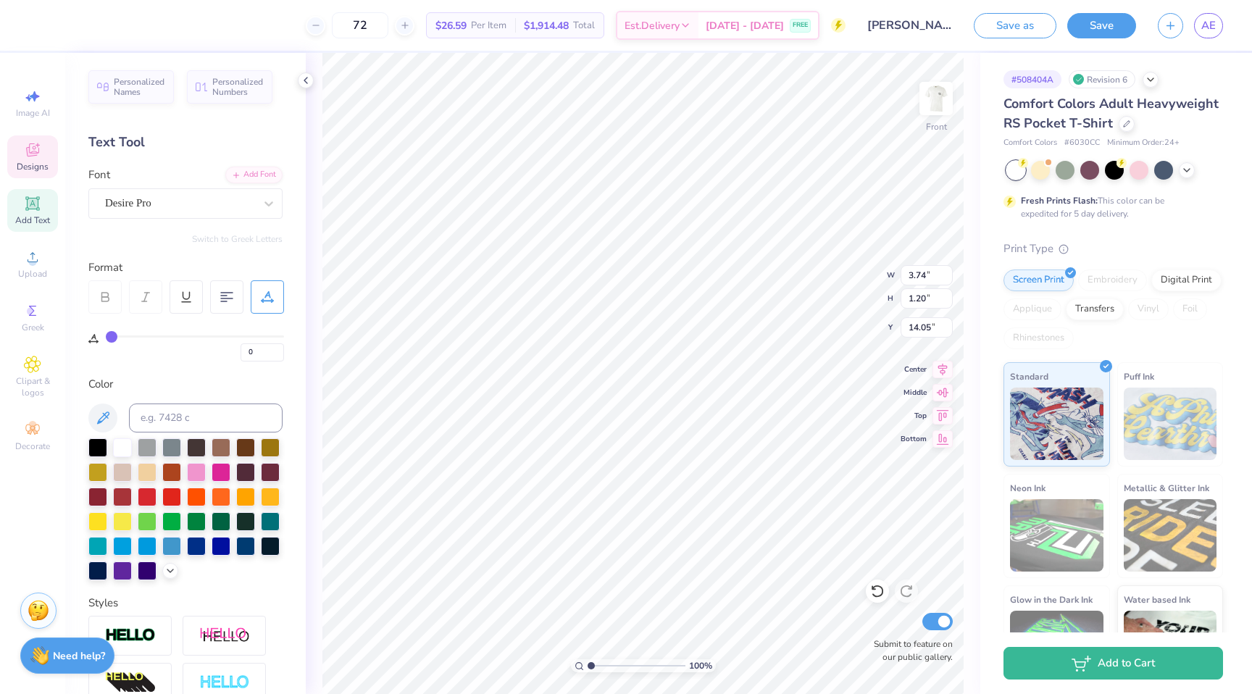
type input "1"
type input "2"
type input "3"
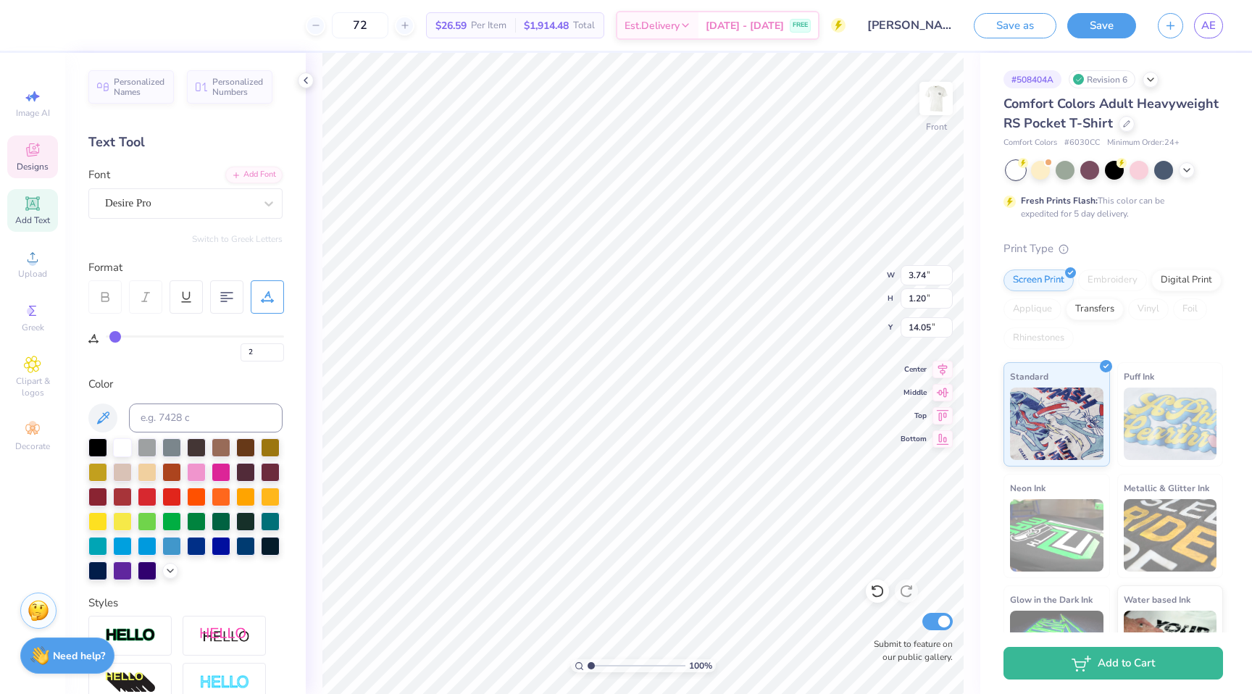
type input "3"
click at [116, 335] on input "range" at bounding box center [195, 336] width 178 height 2
type input "4.03"
type input "2"
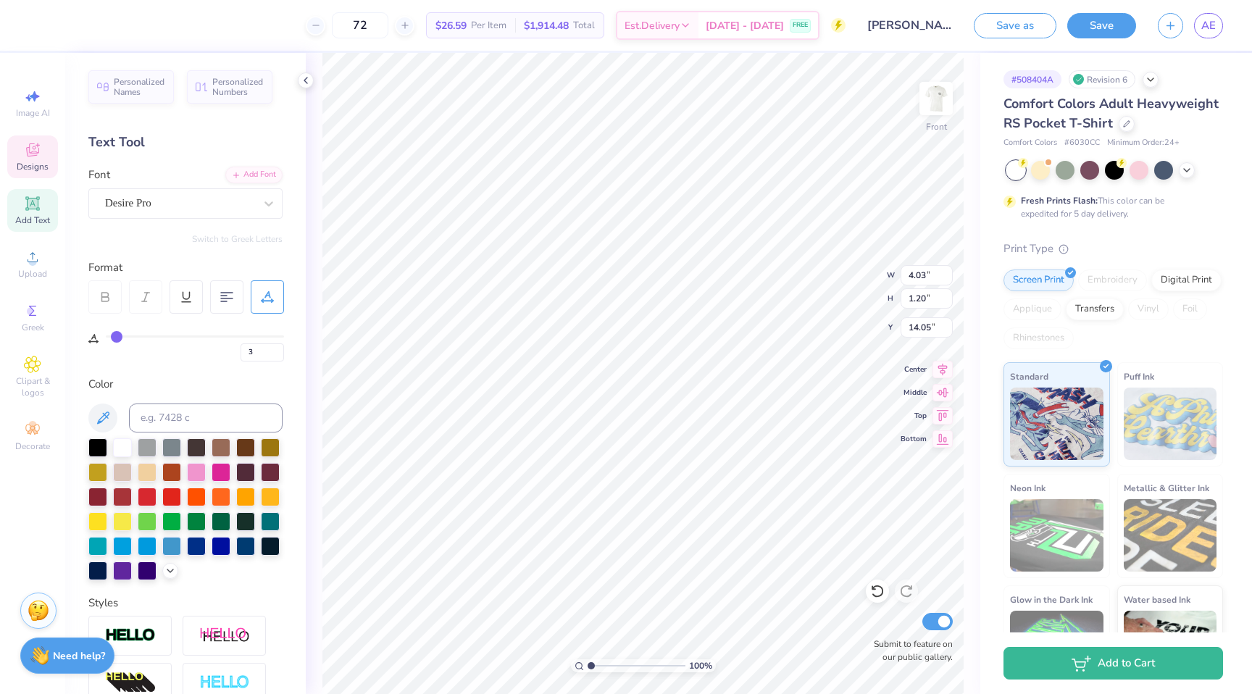
type input "2"
type input "3"
type input "4"
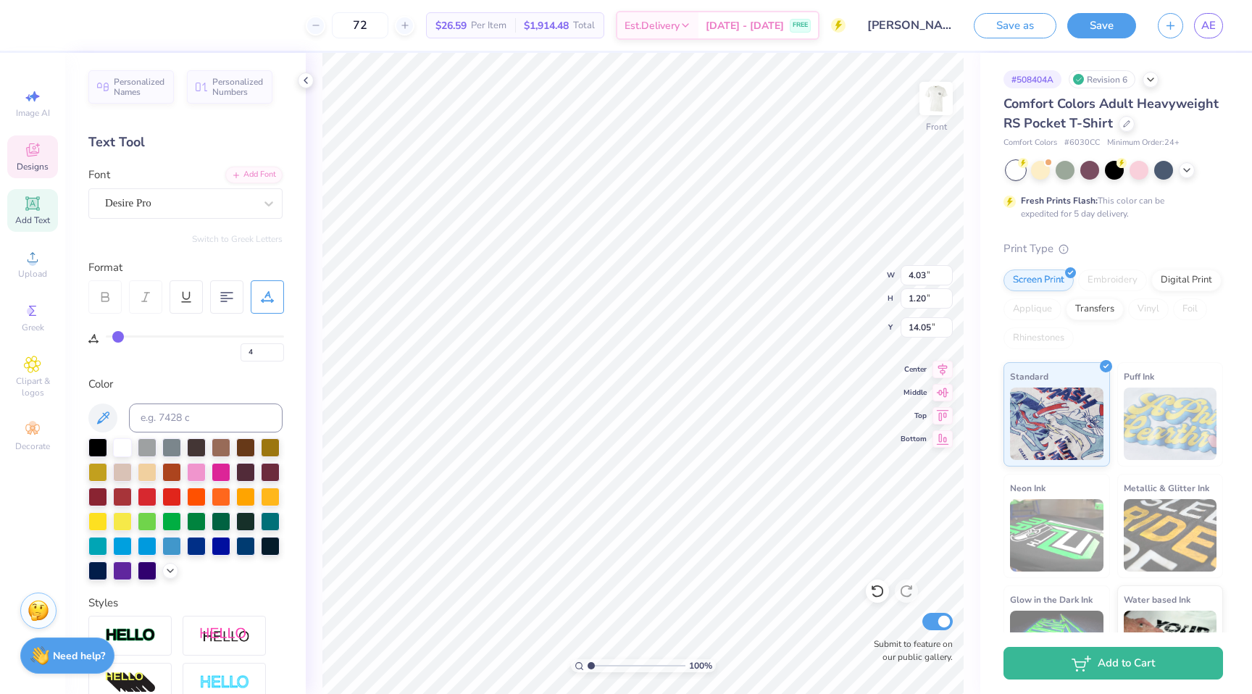
type input "5"
type input "6"
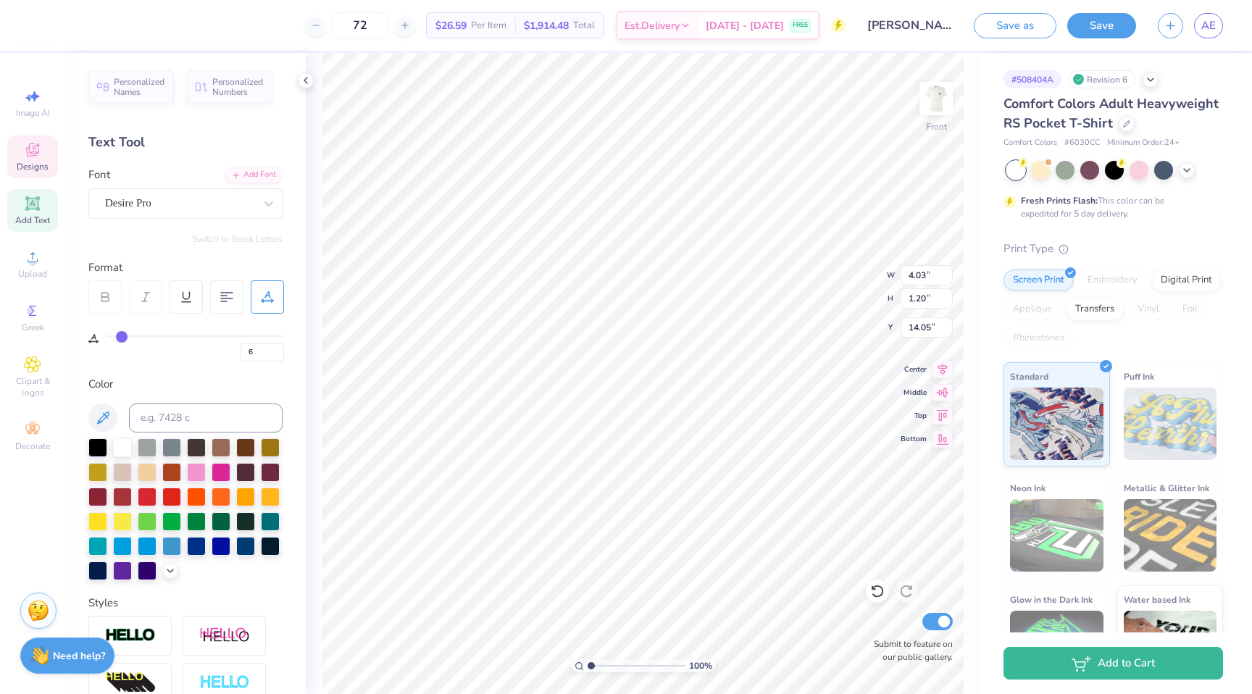
click at [120, 338] on input "range" at bounding box center [195, 336] width 178 height 2
type input "4.32"
type input "4"
type input "3"
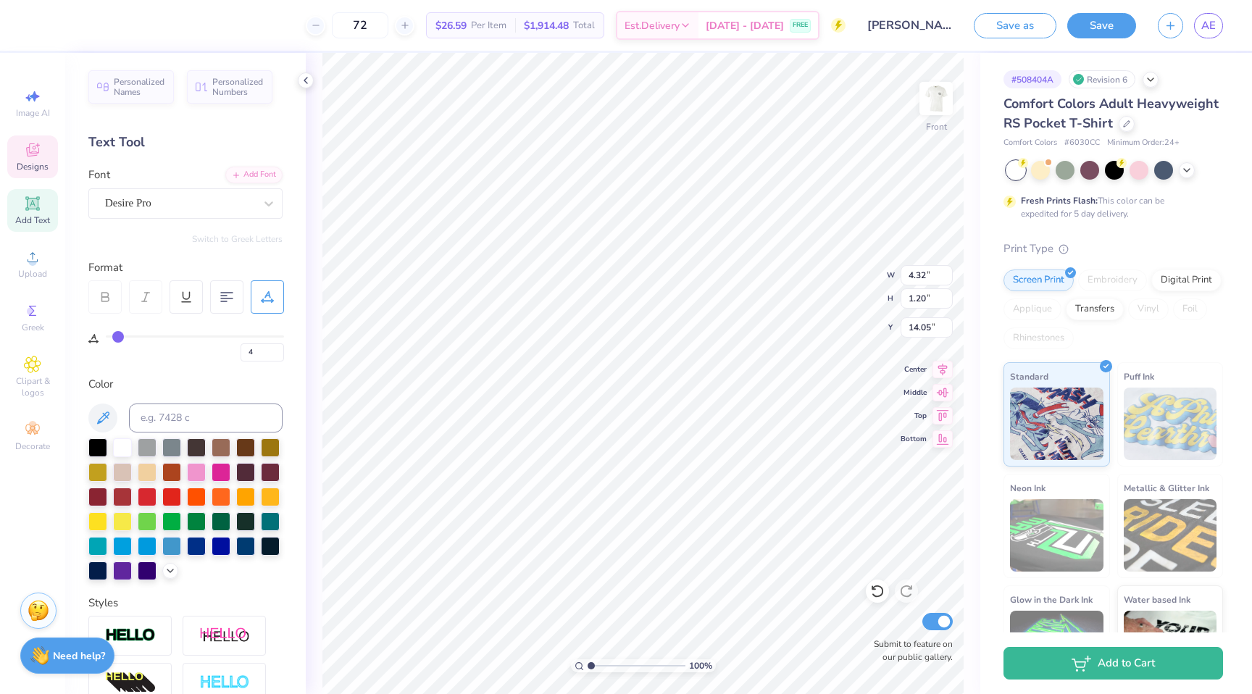
type input "3"
type input "4.03"
type input "4"
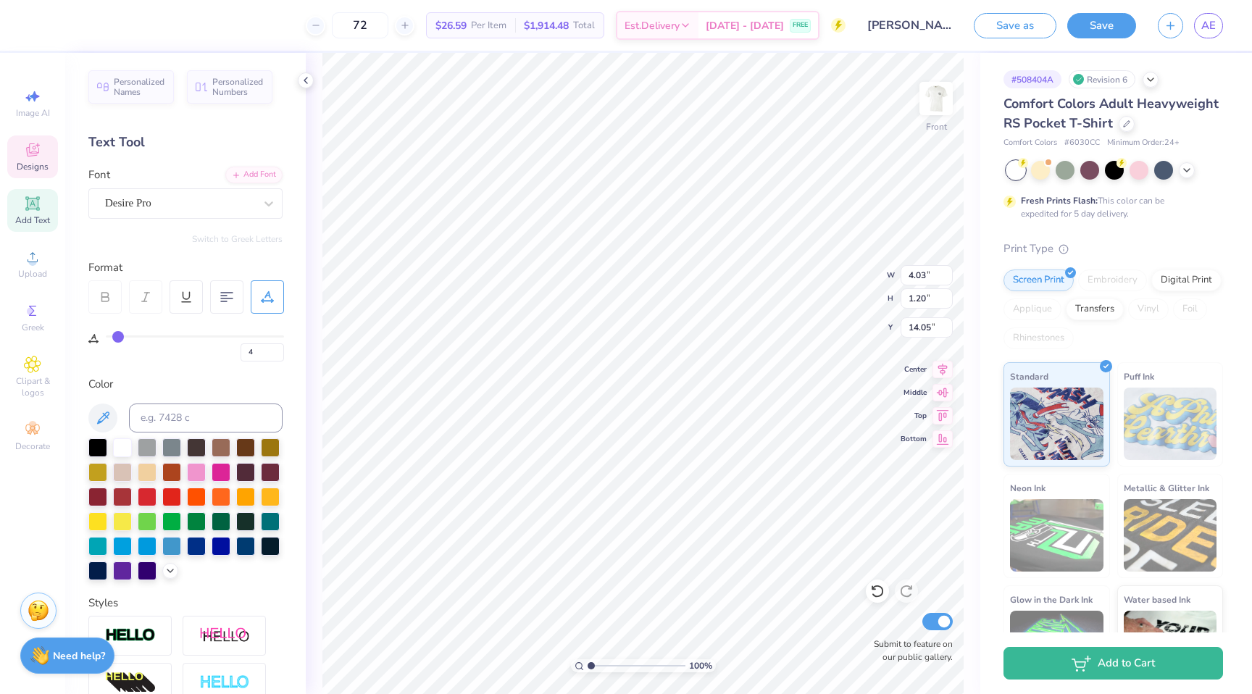
click at [118, 335] on input "range" at bounding box center [195, 336] width 178 height 2
type input "4.12"
click at [1088, 27] on button "Save" at bounding box center [1101, 23] width 69 height 25
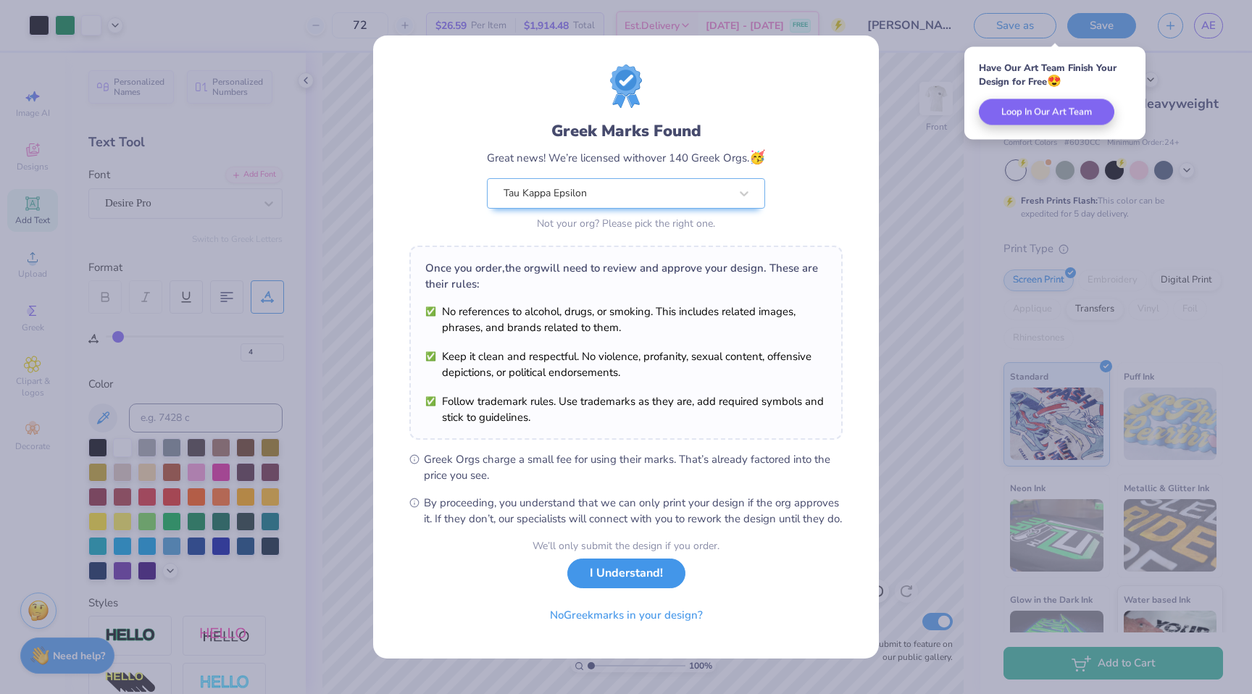
click at [651, 583] on button "I Understand!" at bounding box center [626, 574] width 118 height 30
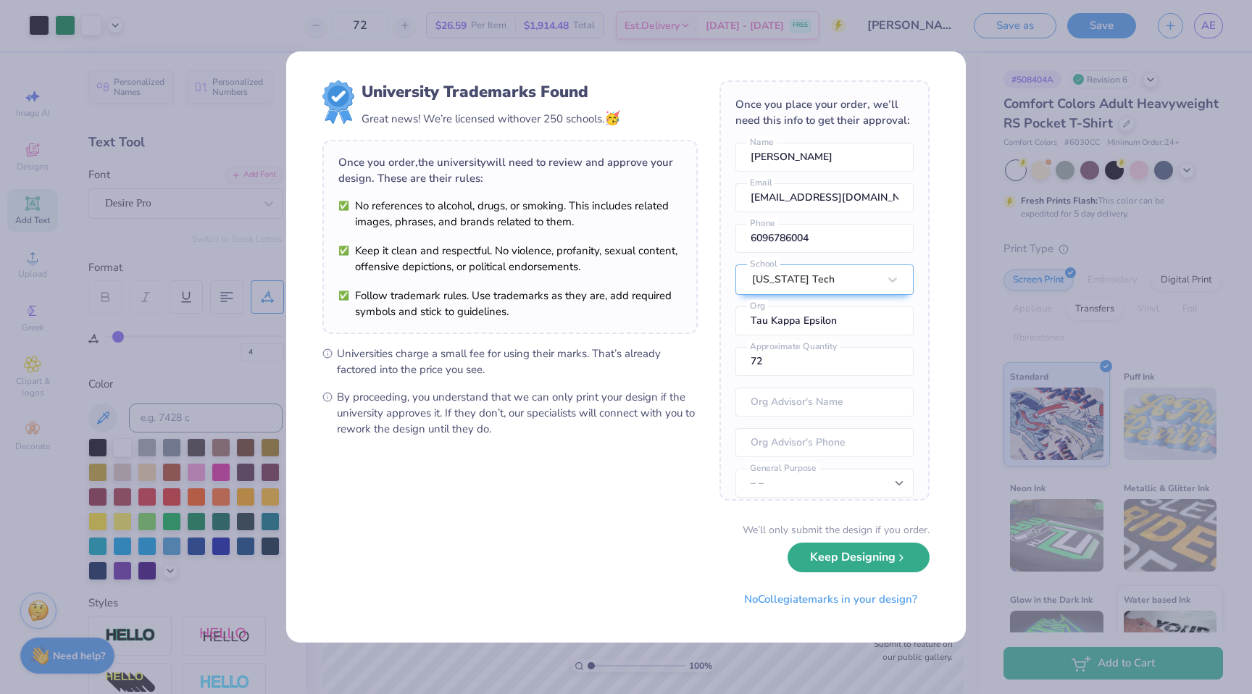
click at [841, 566] on button "Keep Designing" at bounding box center [859, 558] width 142 height 30
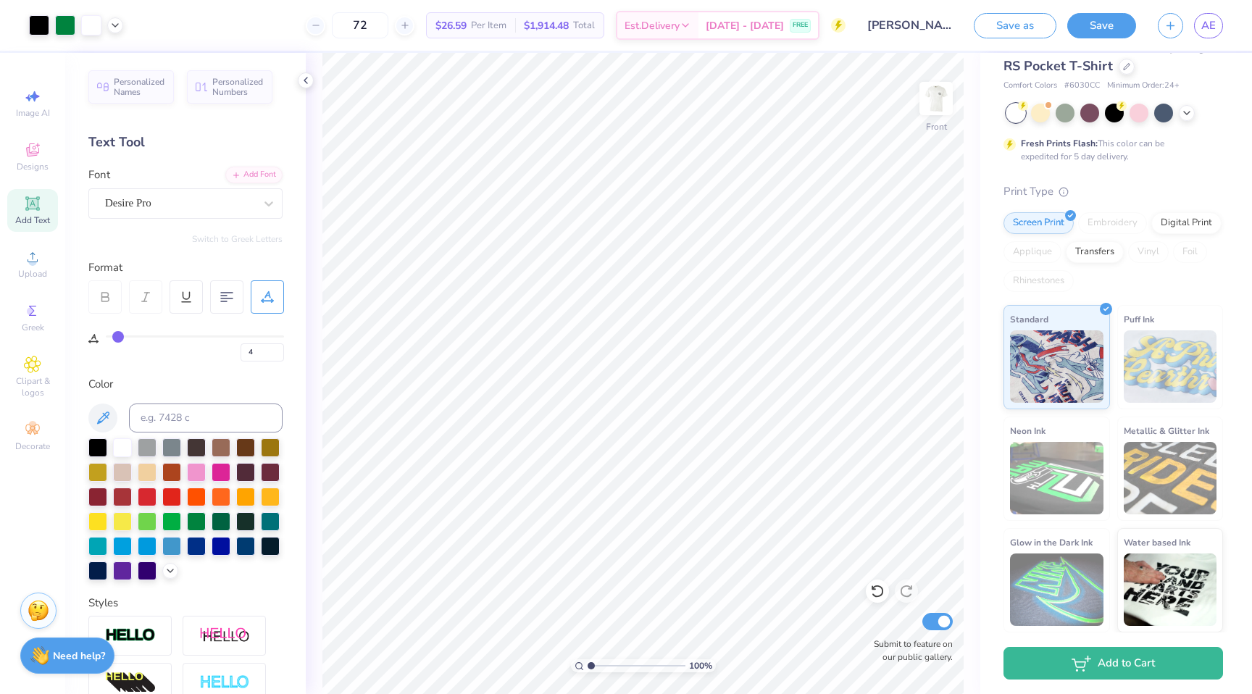
scroll to position [0, 0]
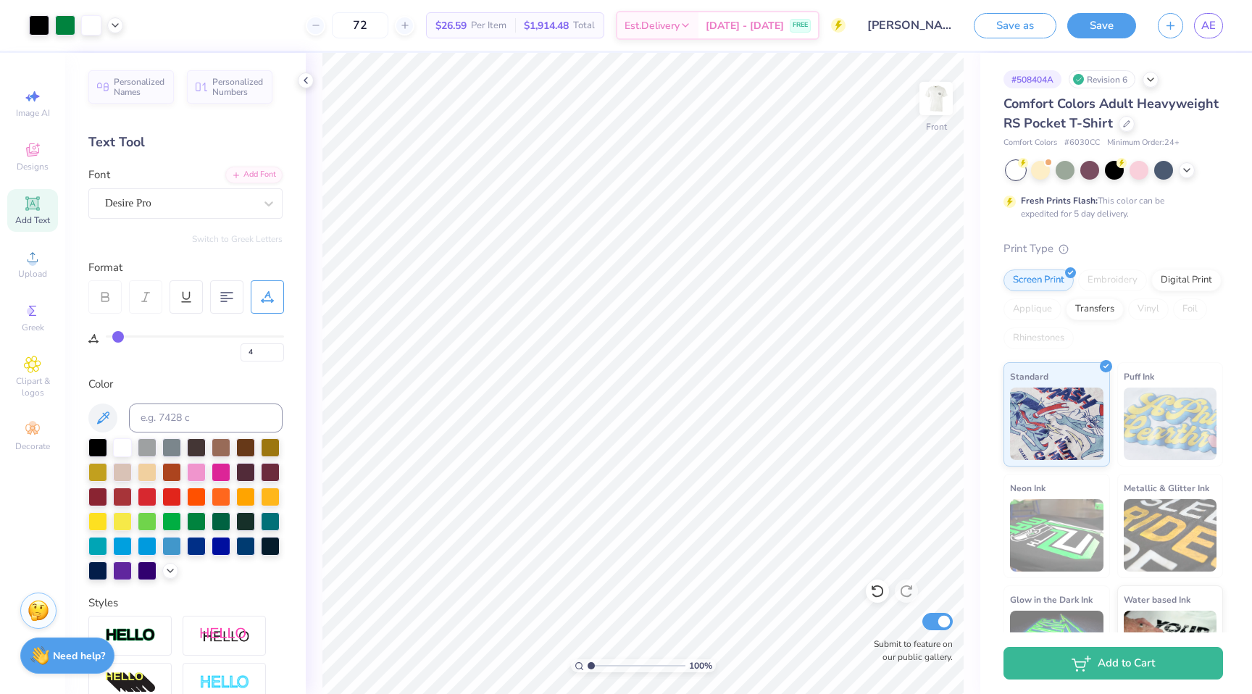
click at [1116, 28] on button "Save" at bounding box center [1101, 25] width 69 height 25
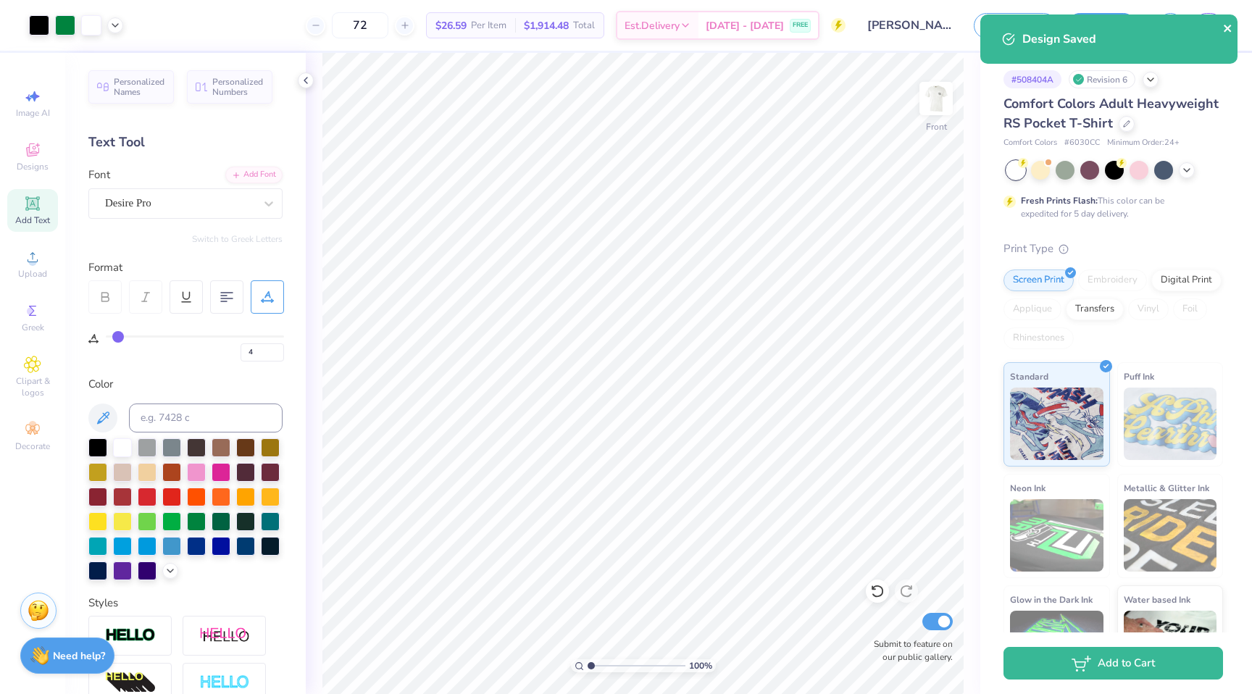
click at [1230, 25] on icon "close" at bounding box center [1227, 28] width 7 height 7
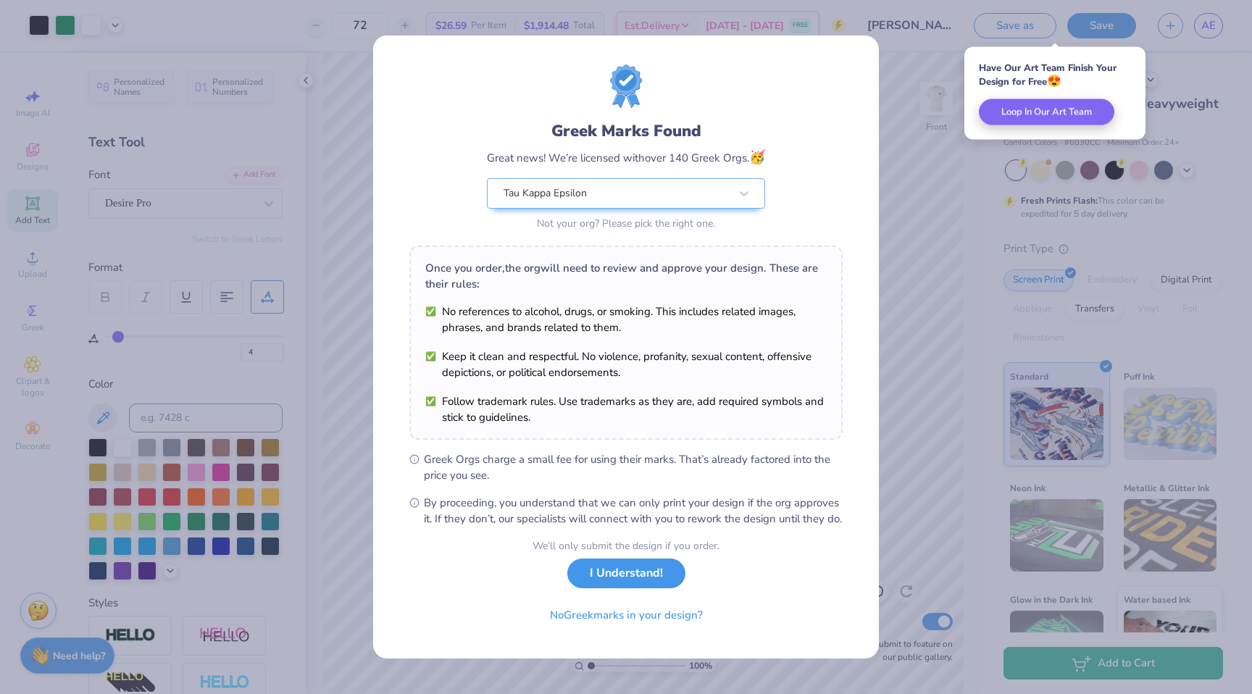
click at [635, 588] on button "I Understand!" at bounding box center [626, 574] width 118 height 30
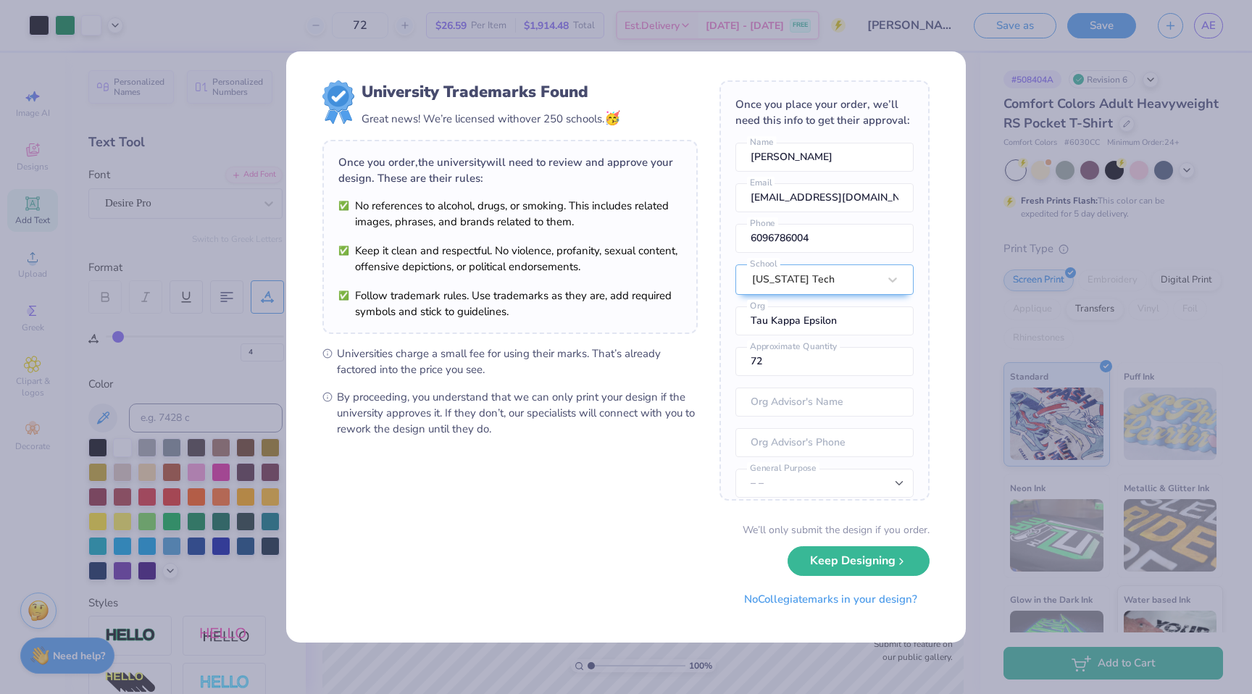
click at [838, 569] on button "Keep Designing" at bounding box center [859, 561] width 142 height 30
